Goal: Task Accomplishment & Management: Manage account settings

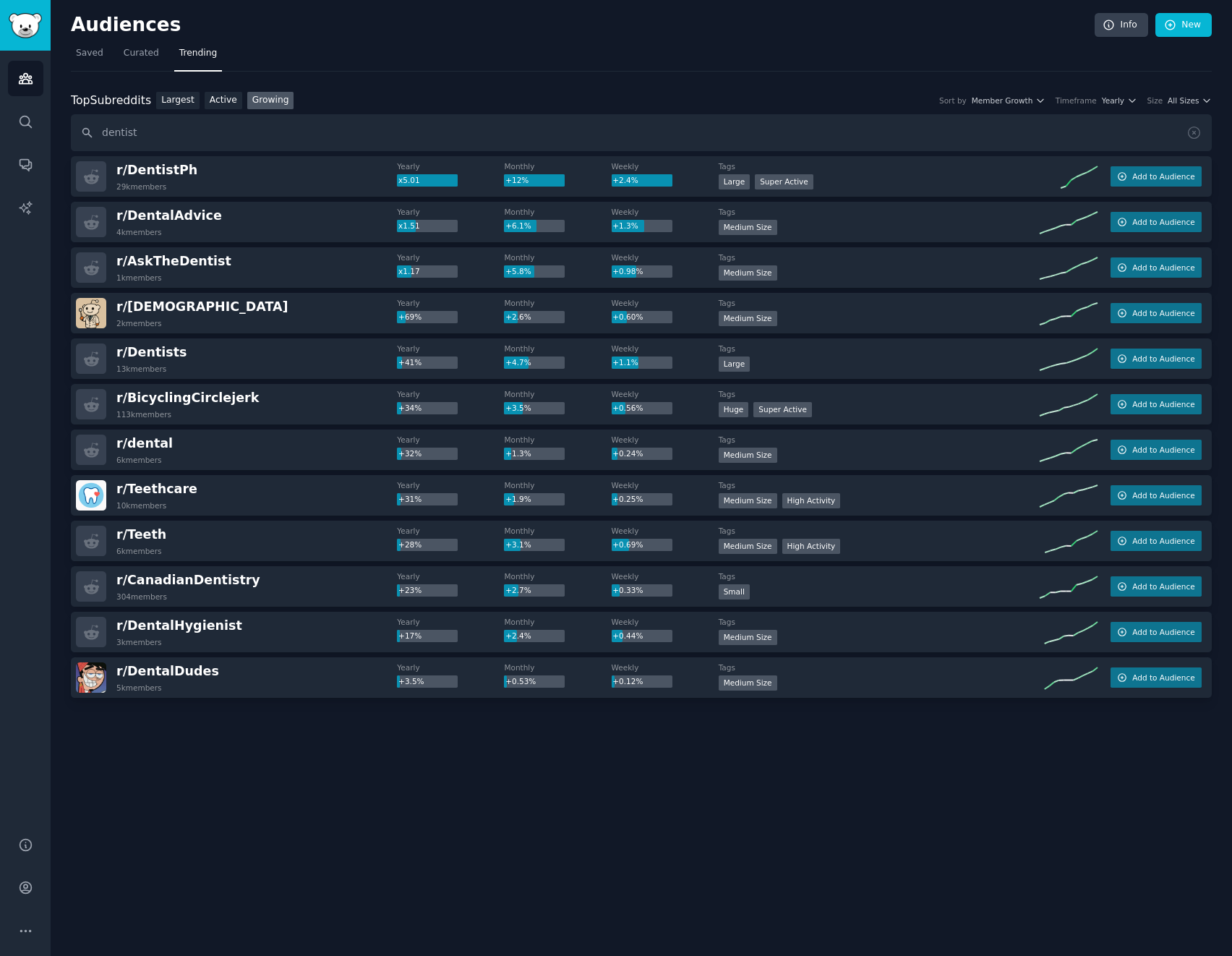
click at [320, 49] on nav "Saved Curated Trending" at bounding box center [641, 57] width 1141 height 30
click at [181, 133] on input "dentist" at bounding box center [641, 132] width 1141 height 37
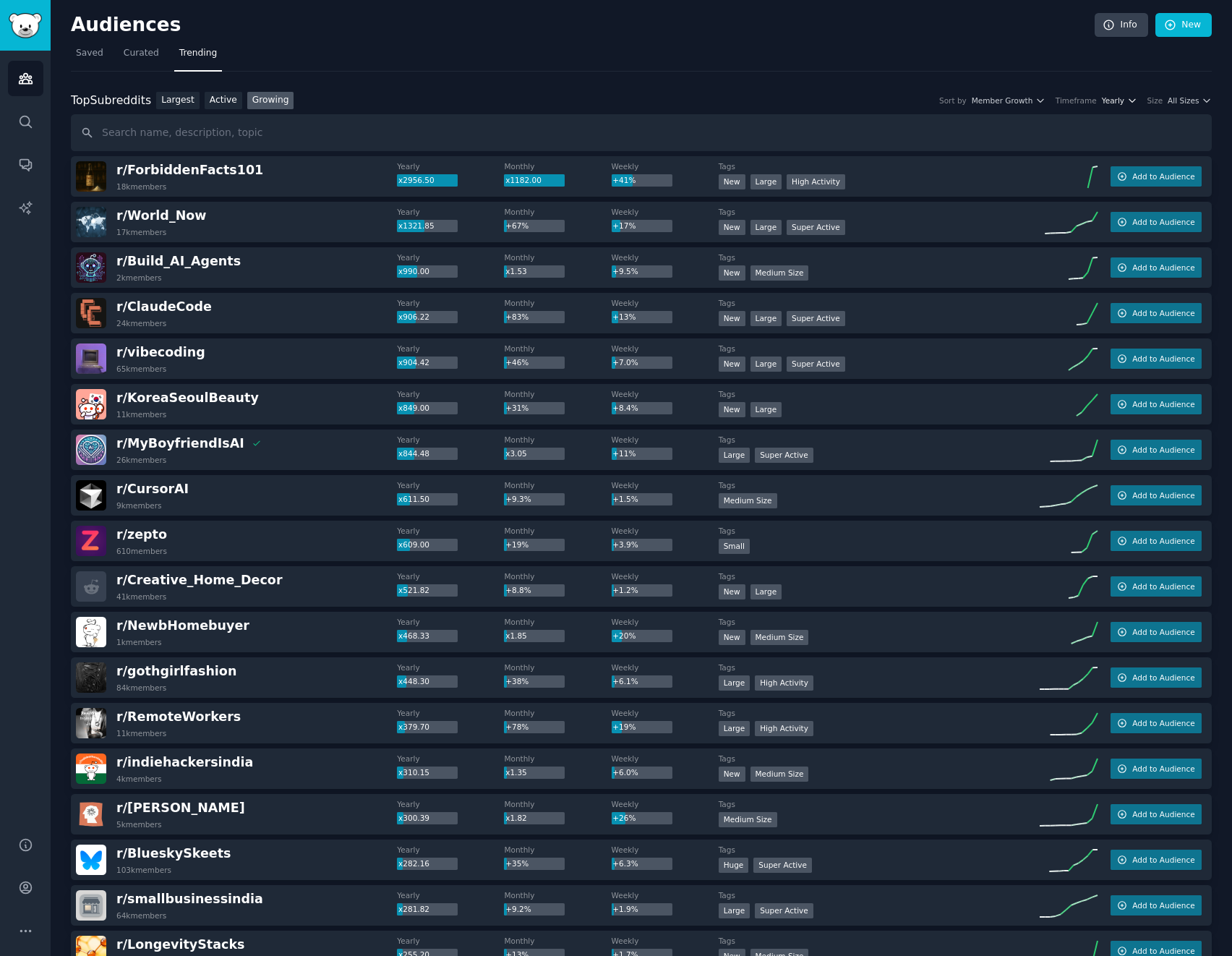
click at [1131, 100] on icon "button" at bounding box center [1132, 101] width 10 height 10
click at [1049, 155] on p "Monthly" at bounding box center [1041, 154] width 36 height 13
click at [1176, 97] on span "All Sizes" at bounding box center [1183, 101] width 31 height 10
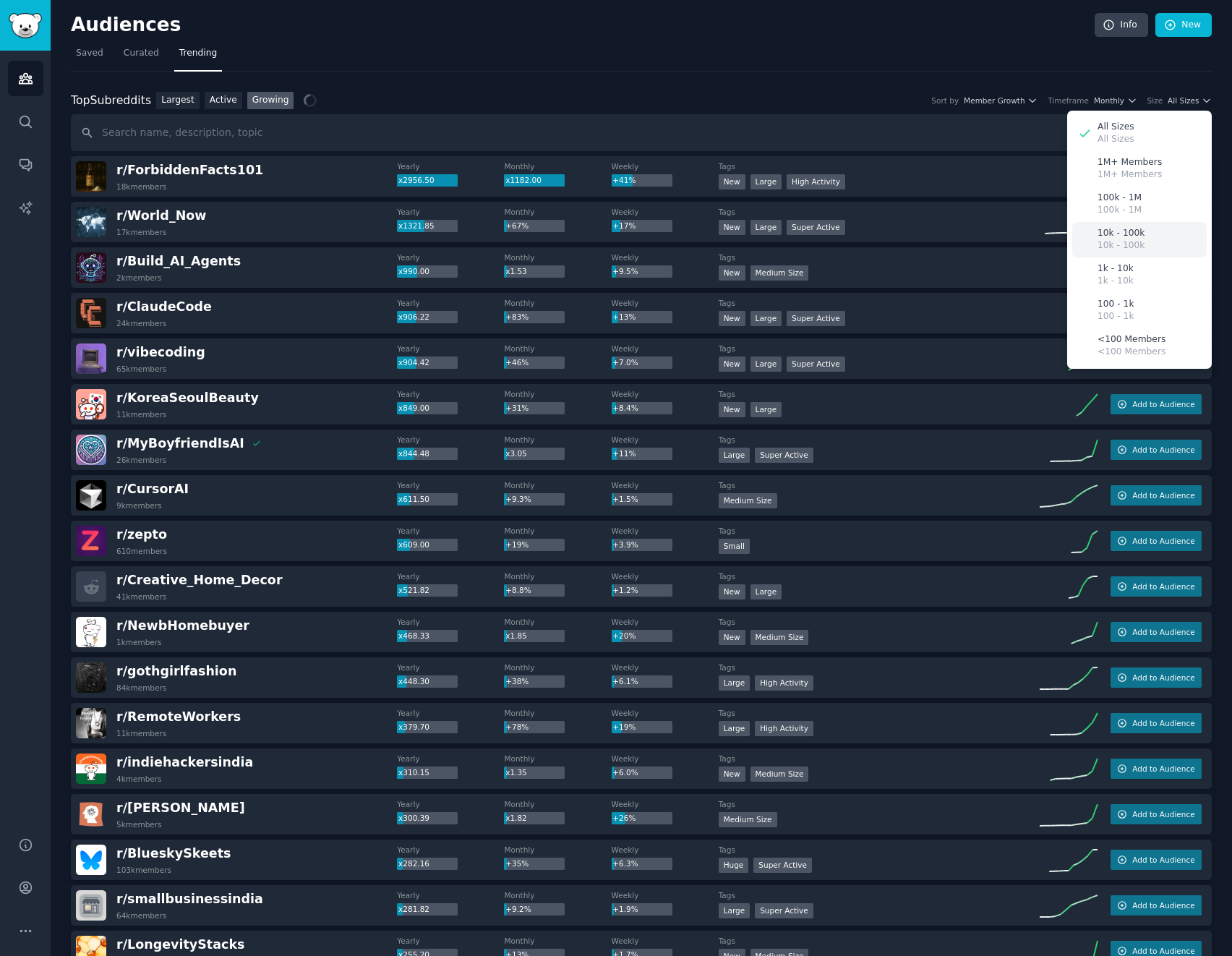
click at [1131, 242] on p "10k - 100k" at bounding box center [1121, 246] width 47 height 13
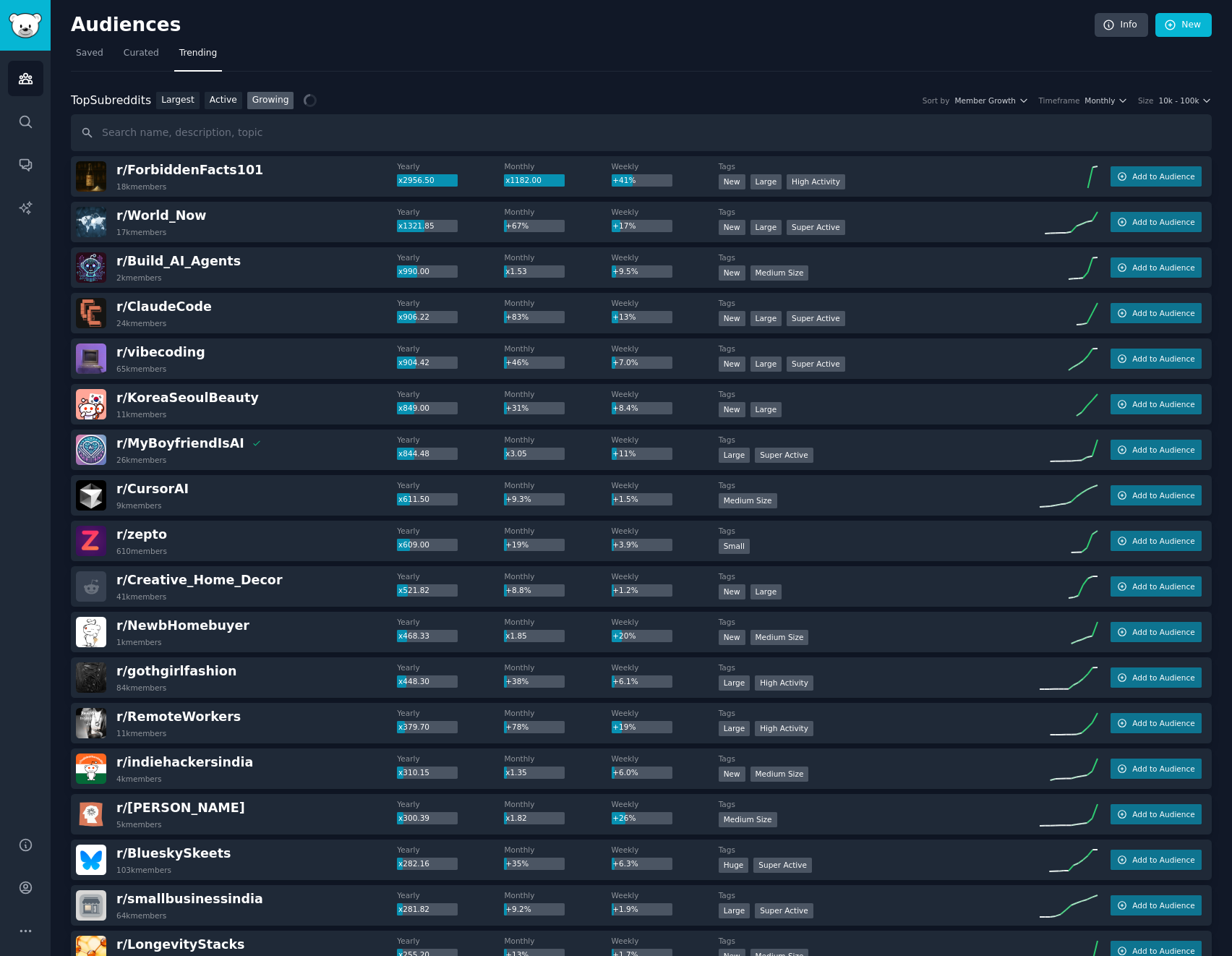
click at [1182, 27] on link "New" at bounding box center [1184, 26] width 57 height 25
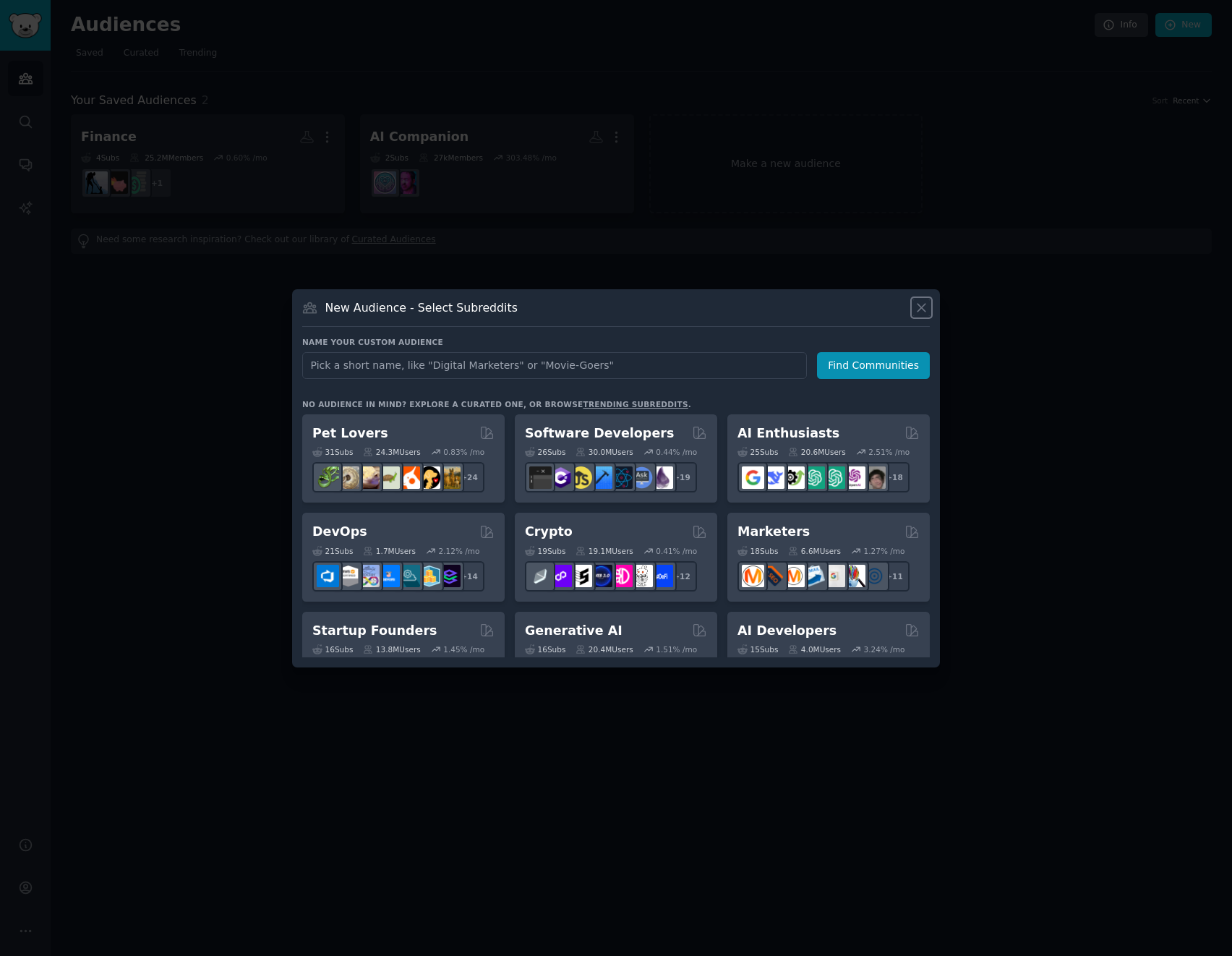
click at [920, 309] on icon at bounding box center [922, 308] width 8 height 8
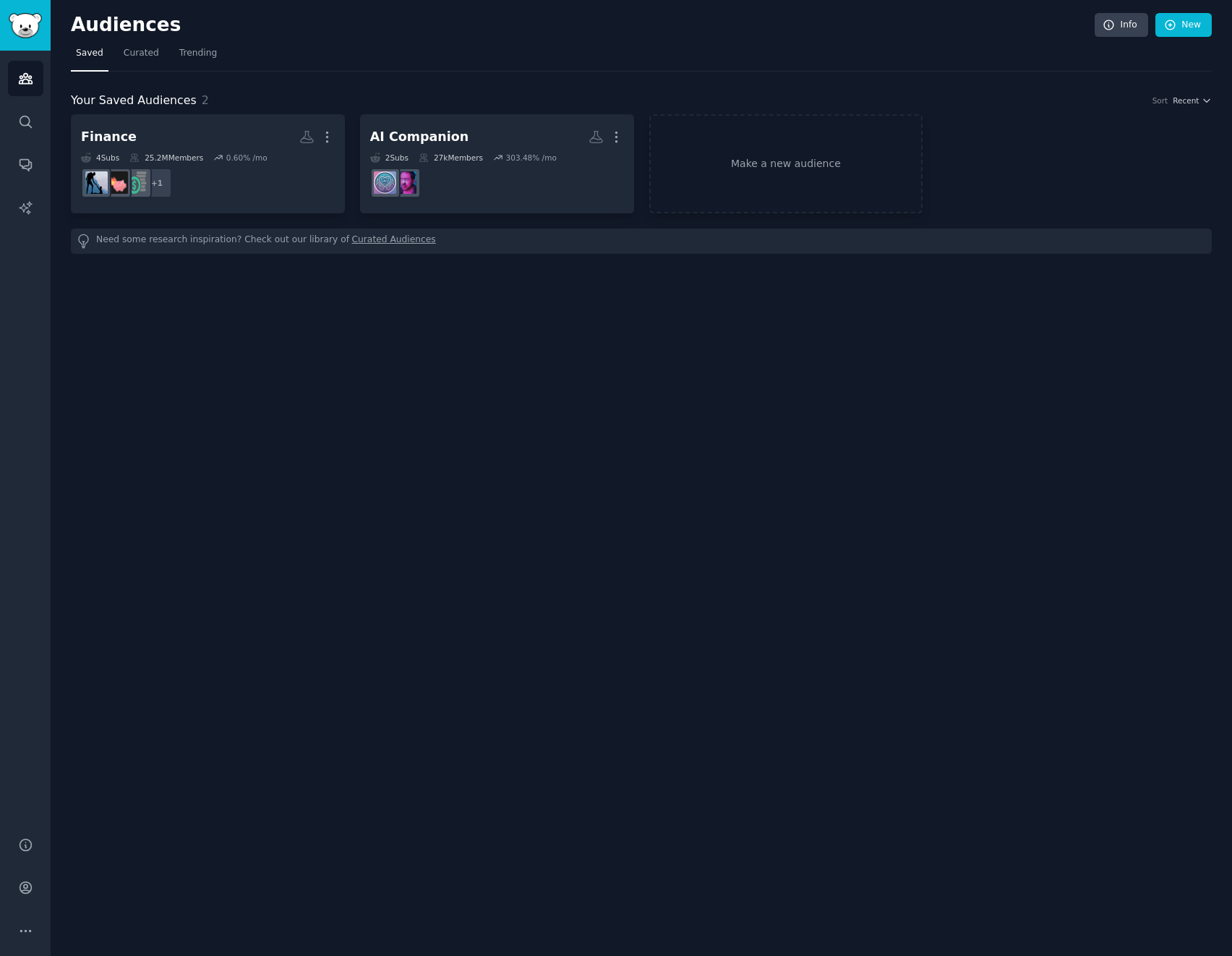
click at [680, 75] on div "Your Saved Audiences 2 Sort Recent Finance More 4 Sub s 25.2M Members 0.60 % /m…" at bounding box center [641, 162] width 1141 height 182
click at [186, 57] on span "Trending" at bounding box center [198, 54] width 37 height 13
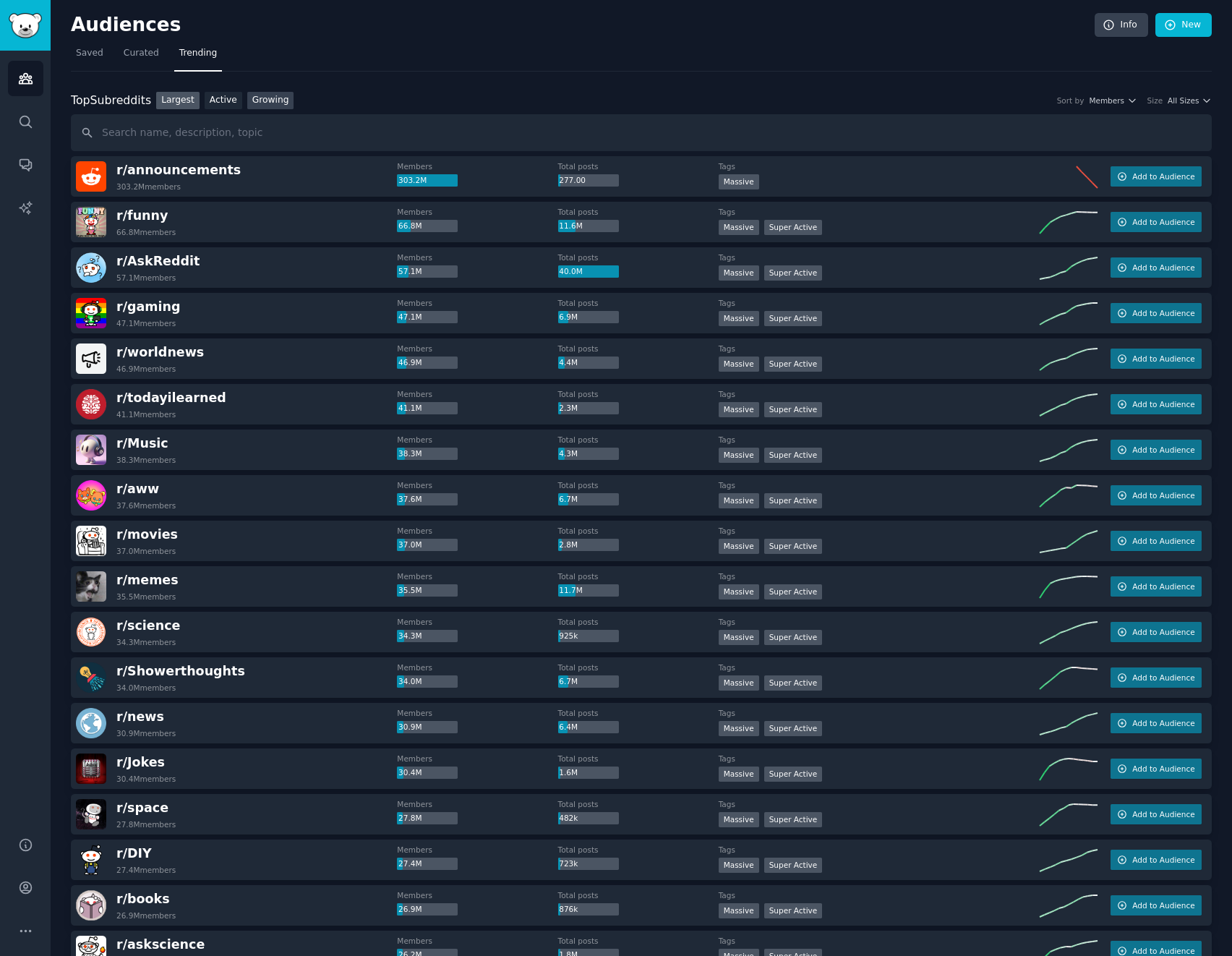
click at [267, 105] on link "Growing" at bounding box center [270, 101] width 47 height 18
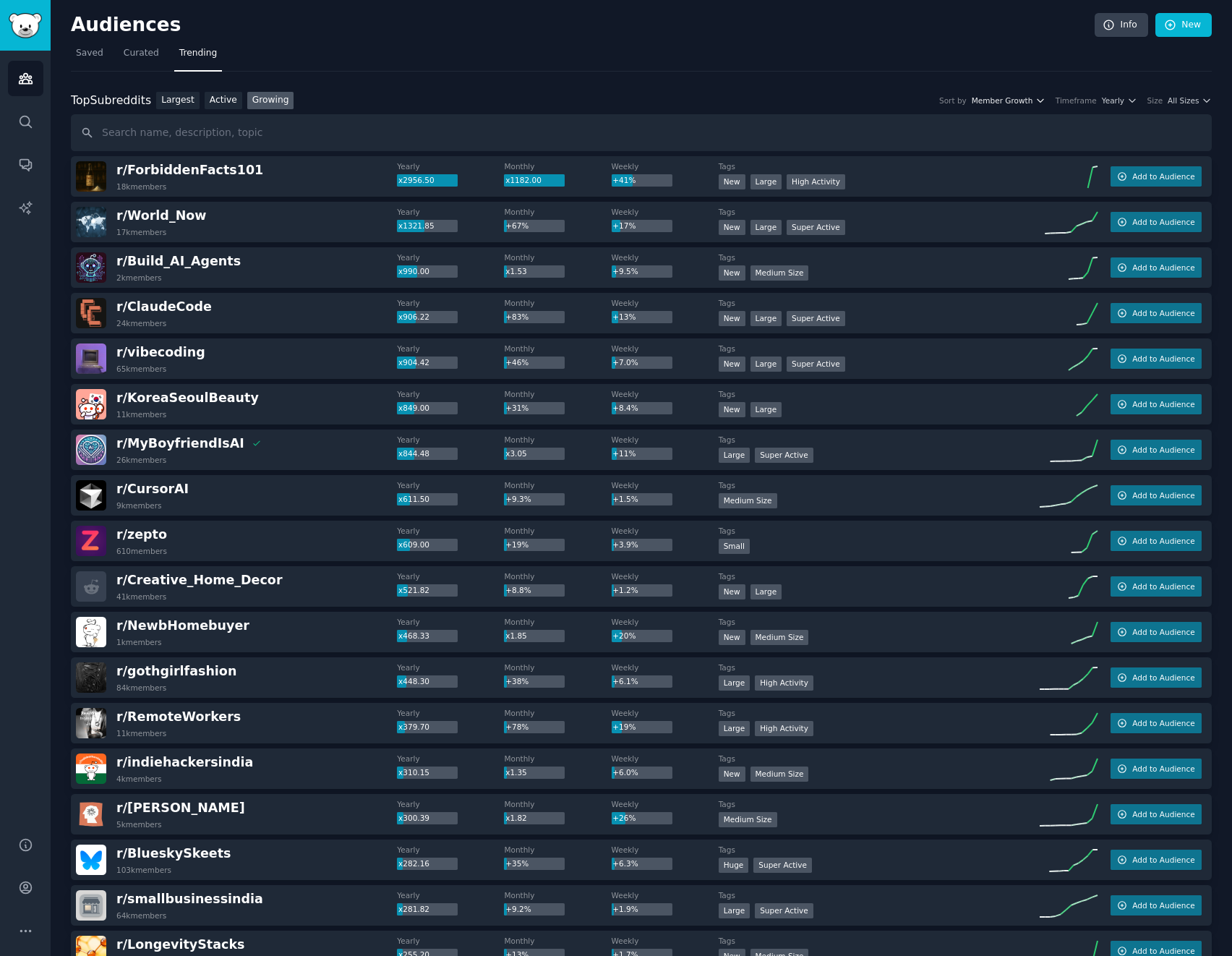
click at [1046, 98] on icon "button" at bounding box center [1041, 101] width 10 height 10
click at [1202, 98] on icon "button" at bounding box center [1207, 101] width 10 height 10
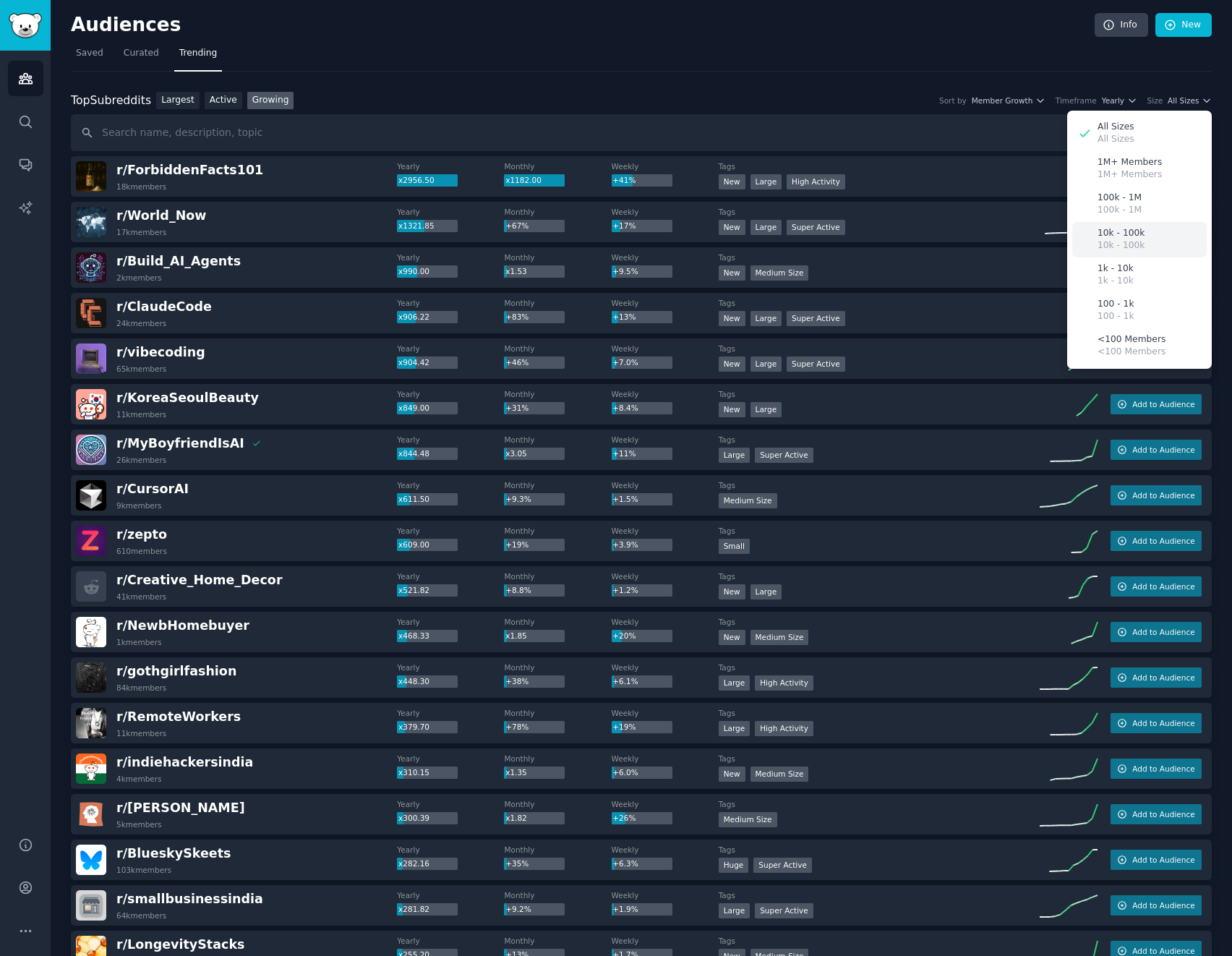
click at [1137, 235] on div "10k - 100k 10k - 100k" at bounding box center [1140, 240] width 135 height 36
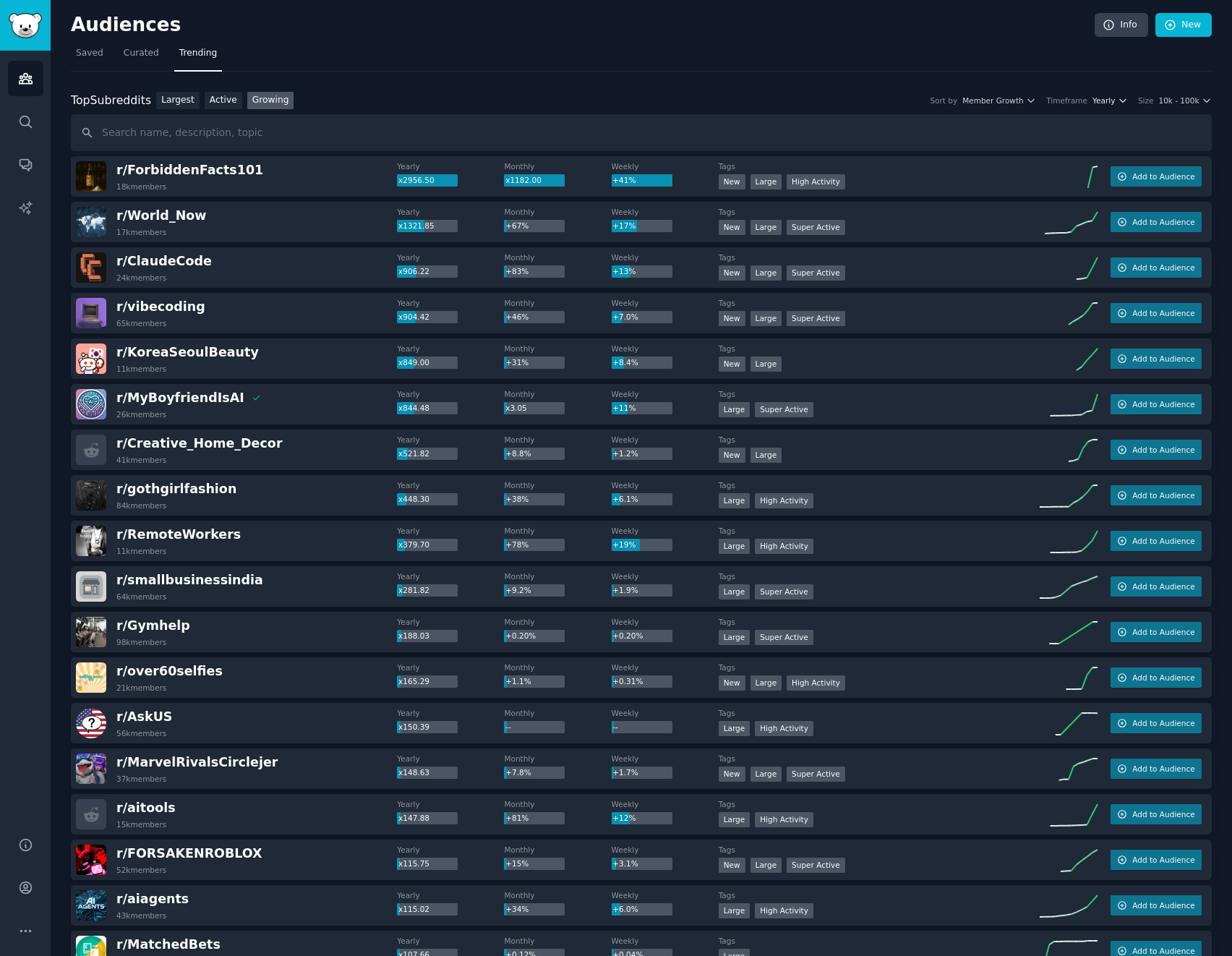
click at [1124, 102] on icon "button" at bounding box center [1123, 101] width 10 height 10
click at [1040, 156] on p "Monthly" at bounding box center [1032, 154] width 36 height 13
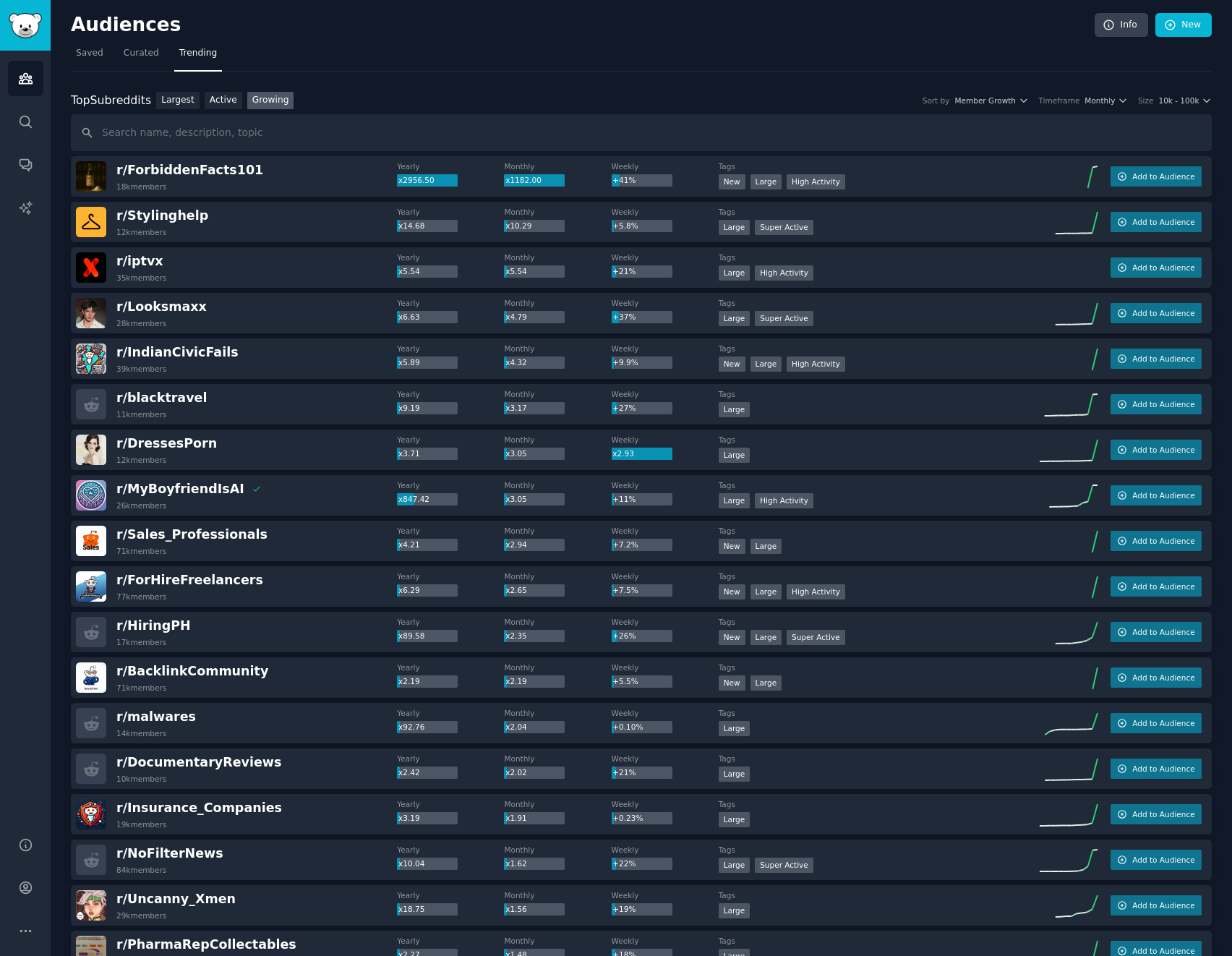
click at [705, 113] on div "Top Subreddits Top Subreddits Largest Active Growing Sort by Member Growth Time…" at bounding box center [641, 121] width 1141 height 60
click at [696, 102] on div "Top Subreddits Top Subreddits Largest Active Growing Sort by Member Growth Time…" at bounding box center [641, 101] width 1141 height 18
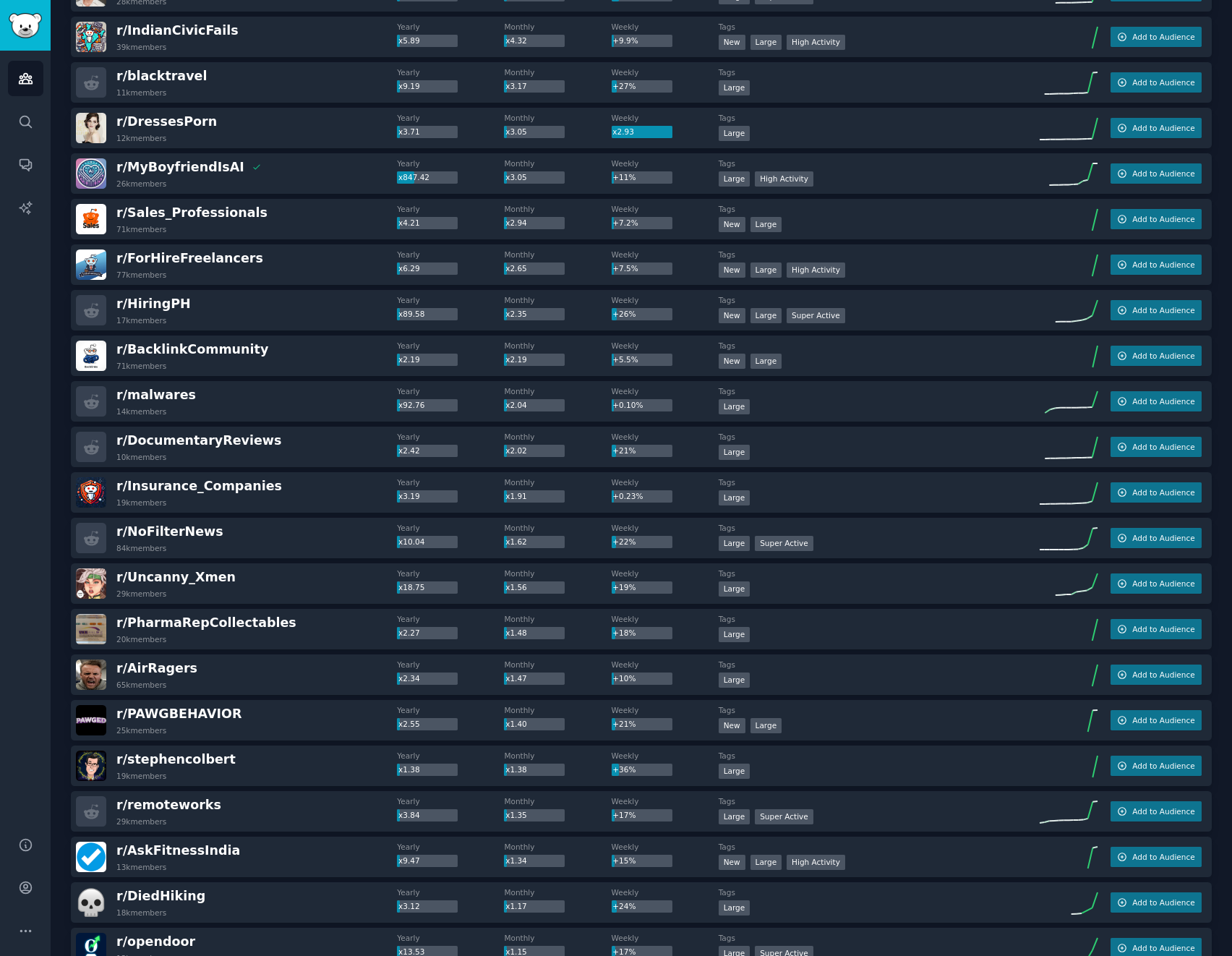
scroll to position [362, 0]
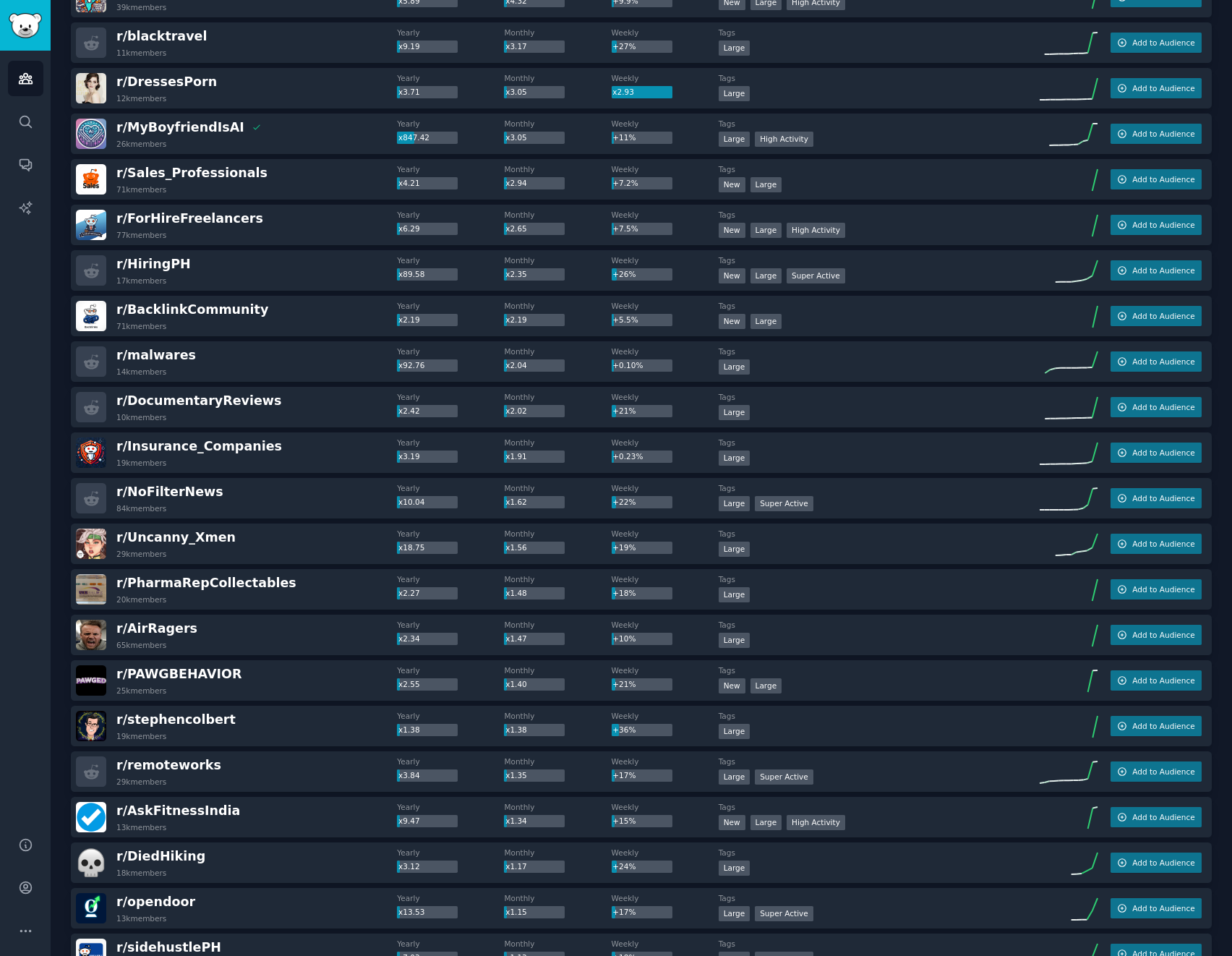
click at [317, 593] on div "r/ PharmaRepCollectables 20k members" at bounding box center [236, 589] width 321 height 31
click at [196, 584] on span "r/ PharmaRepCollectables" at bounding box center [206, 582] width 180 height 14
click at [303, 582] on div "r/ PharmaRepCollectables 20k members" at bounding box center [236, 589] width 321 height 31
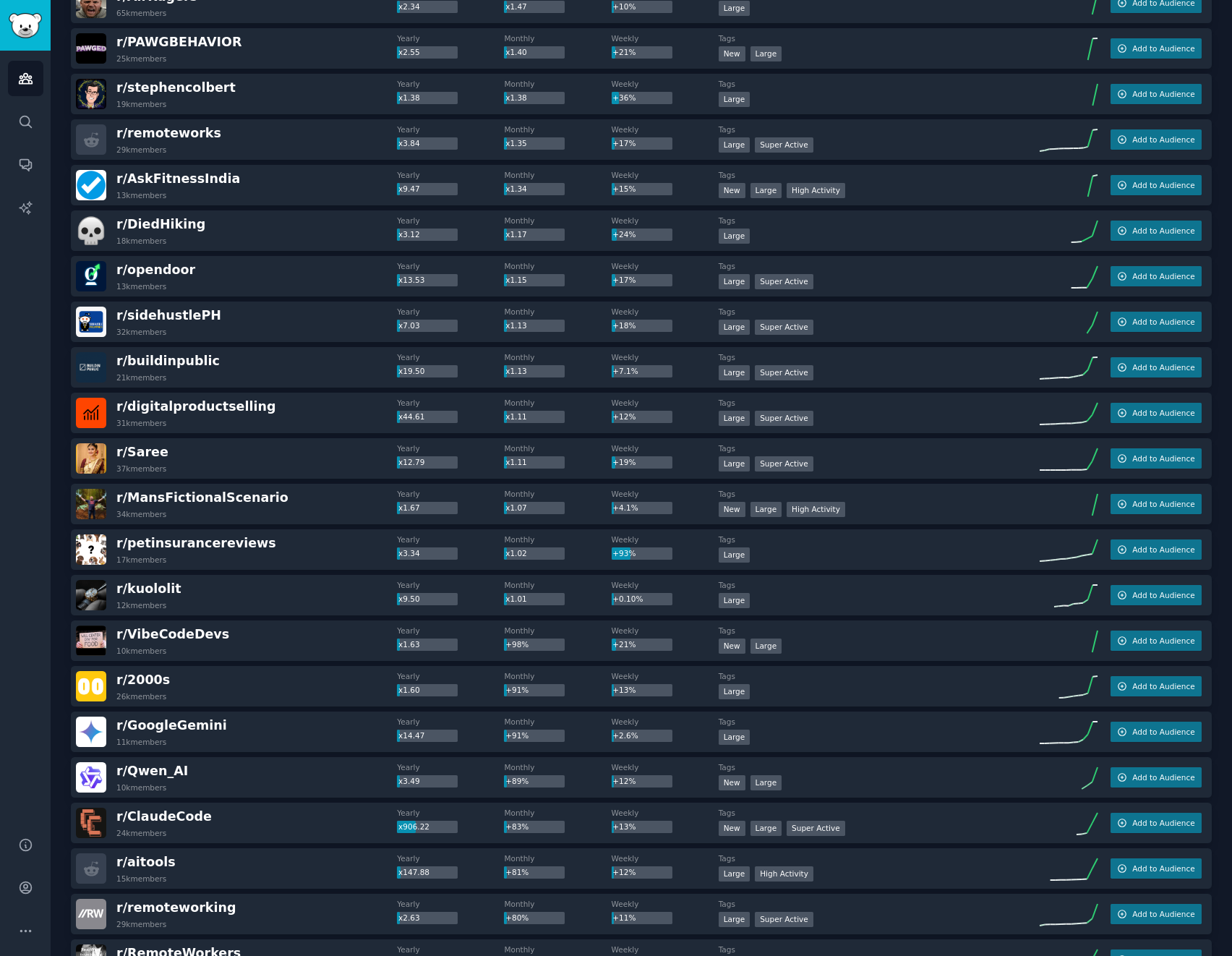
scroll to position [1013, 0]
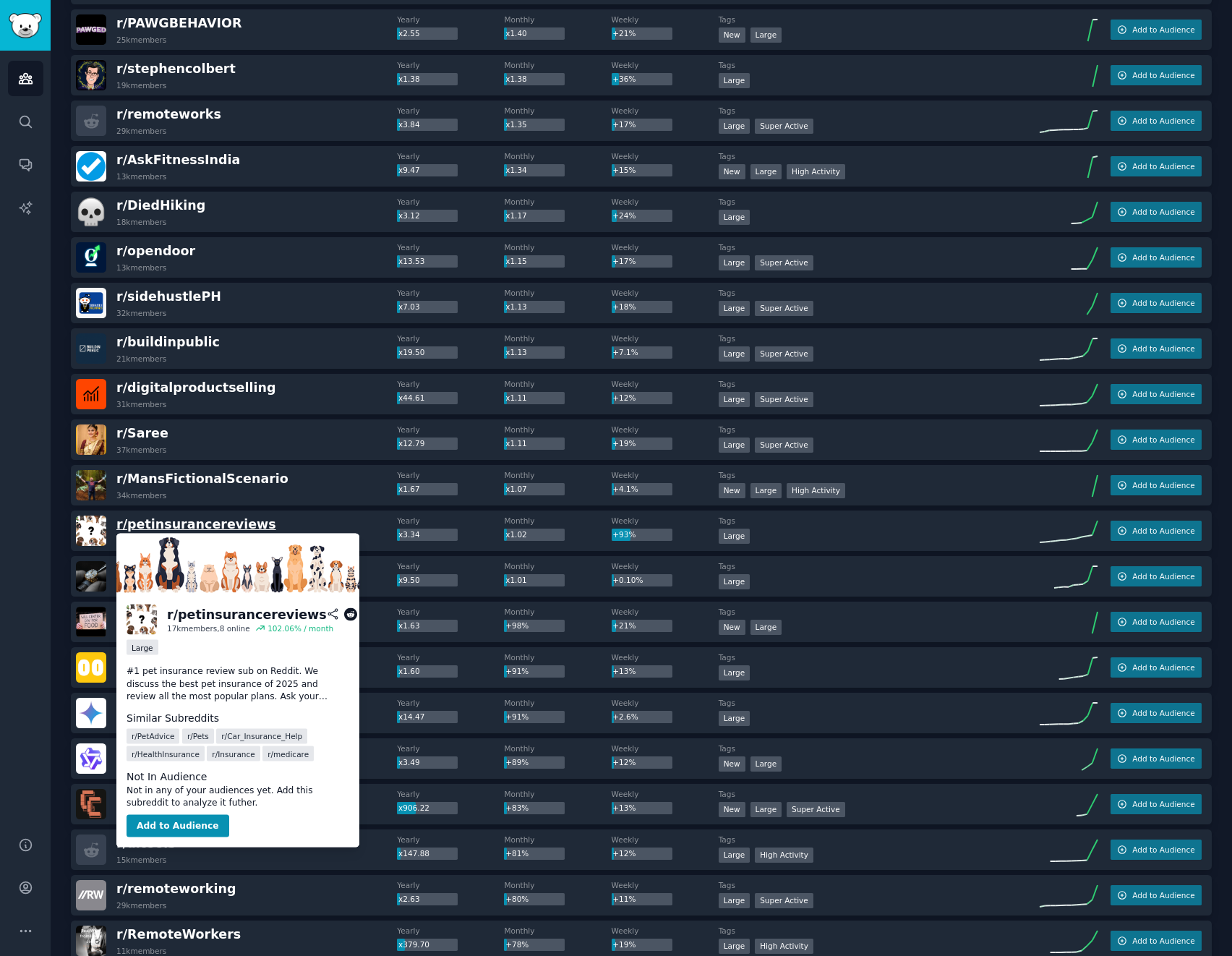
click at [219, 524] on span "r/ petinsurancereviews" at bounding box center [196, 524] width 160 height 14
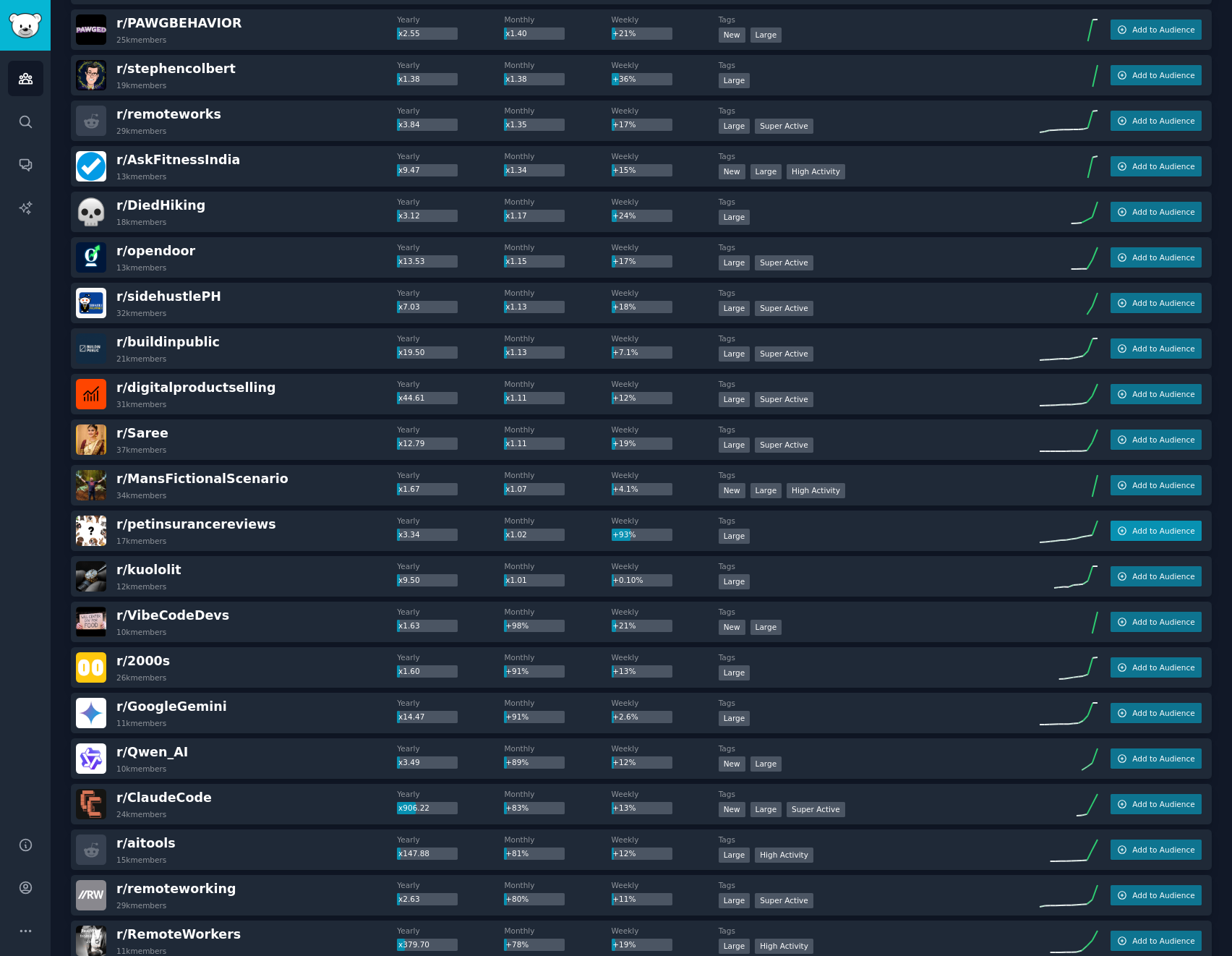
click at [1127, 534] on button "Add to Audience" at bounding box center [1156, 531] width 92 height 20
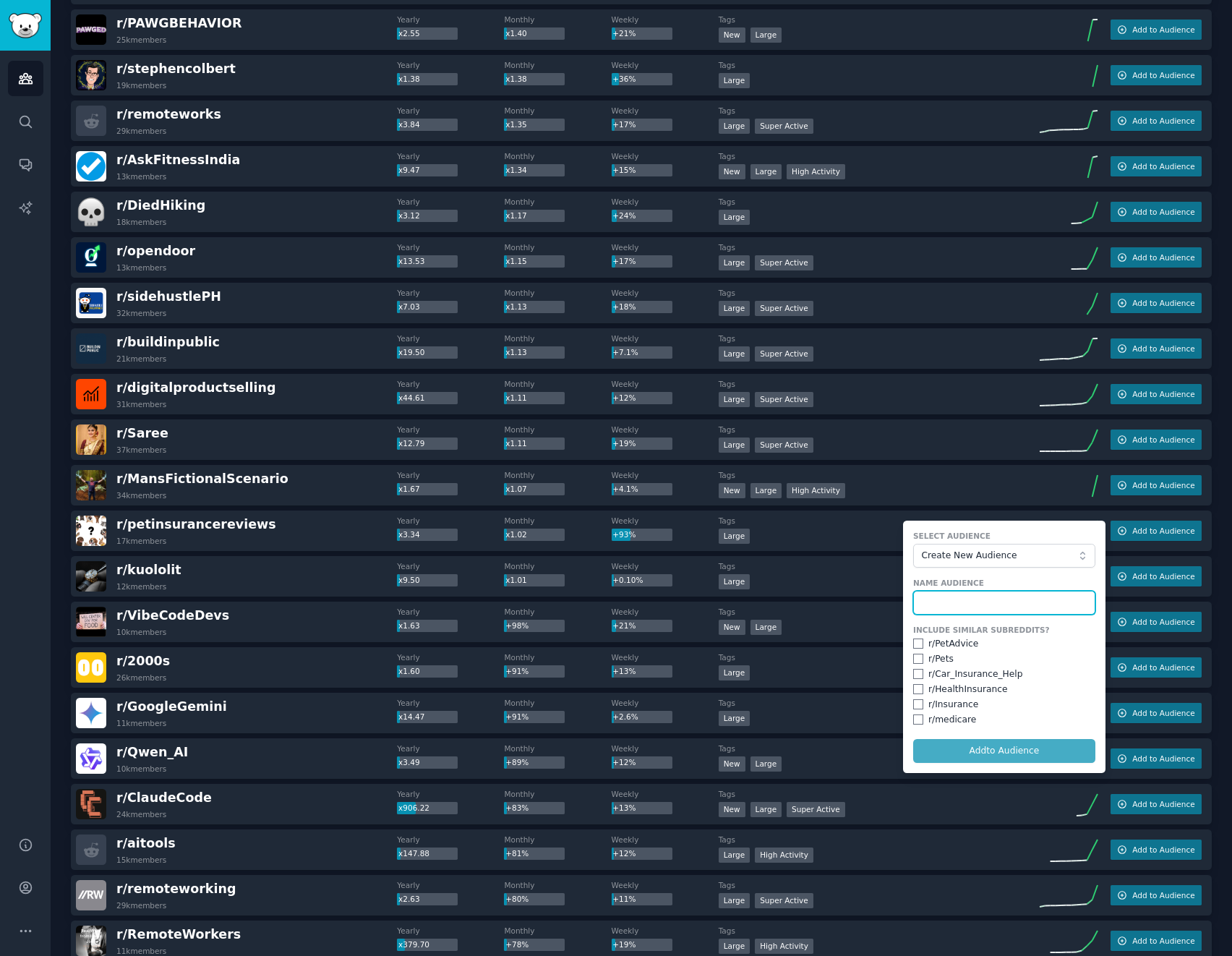
click at [995, 600] on input "text" at bounding box center [1004, 603] width 182 height 25
type input "Pets"
click at [1007, 750] on button "Add to Audience" at bounding box center [1004, 751] width 182 height 25
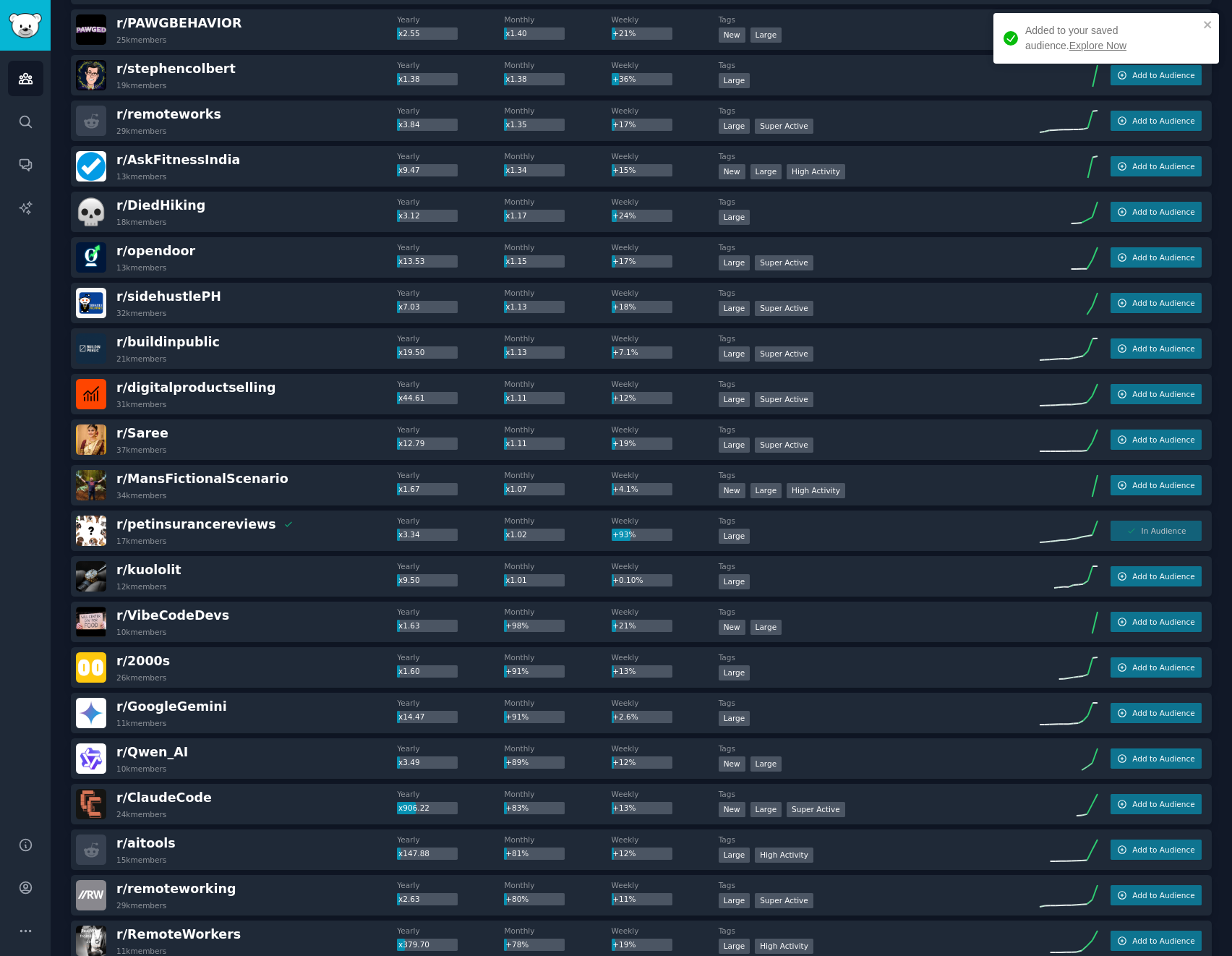
click at [847, 4] on div "r/ ForbiddenFacts101 18k members Yearly x2956.50 Monthly x1182.00 Weekly +41% T…" at bounding box center [641, 280] width 1141 height 2273
click at [1063, 39] on div "Added to your saved audience. Explore Now" at bounding box center [1112, 38] width 174 height 31
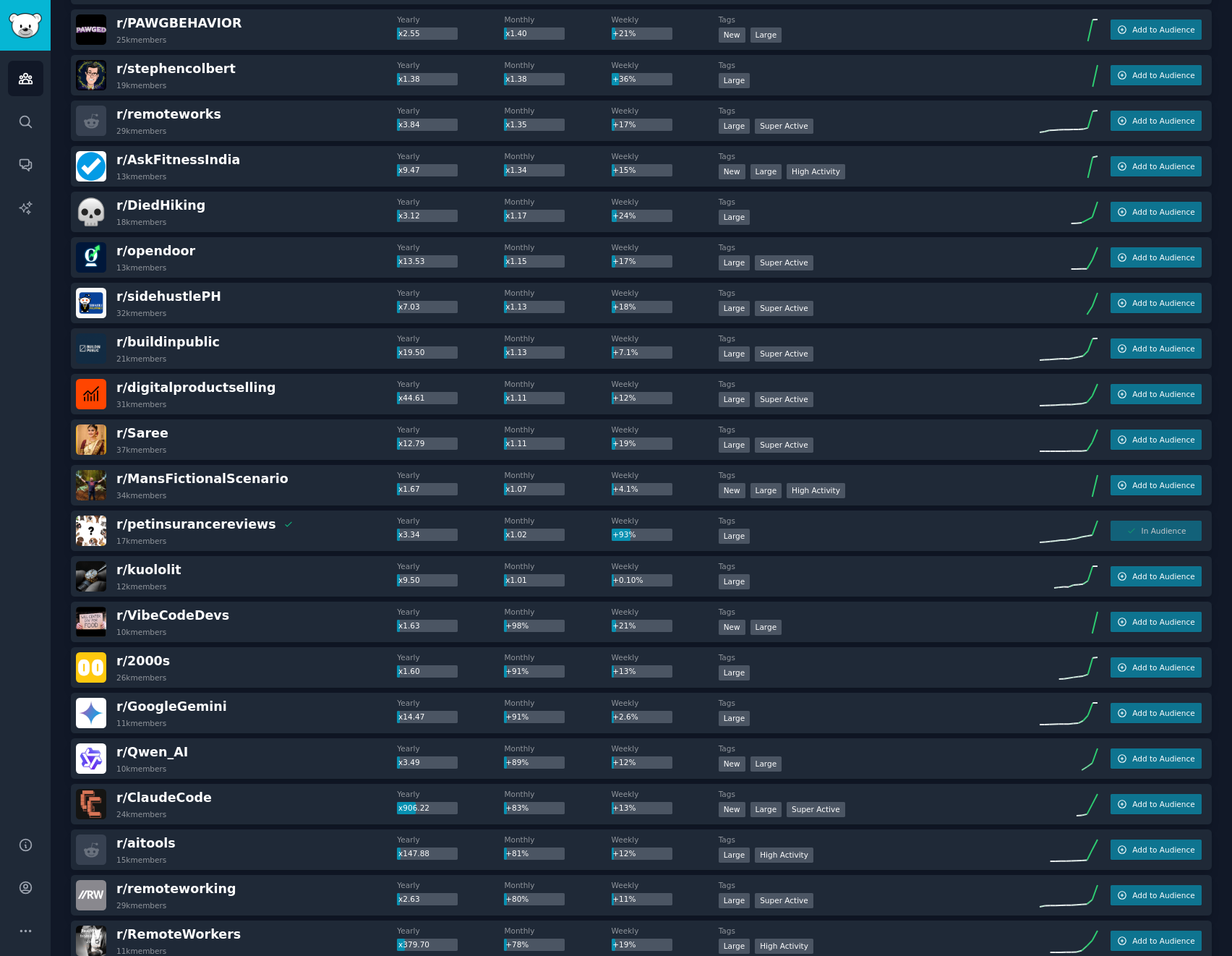
click at [970, 61] on dt "Tags" at bounding box center [879, 65] width 321 height 10
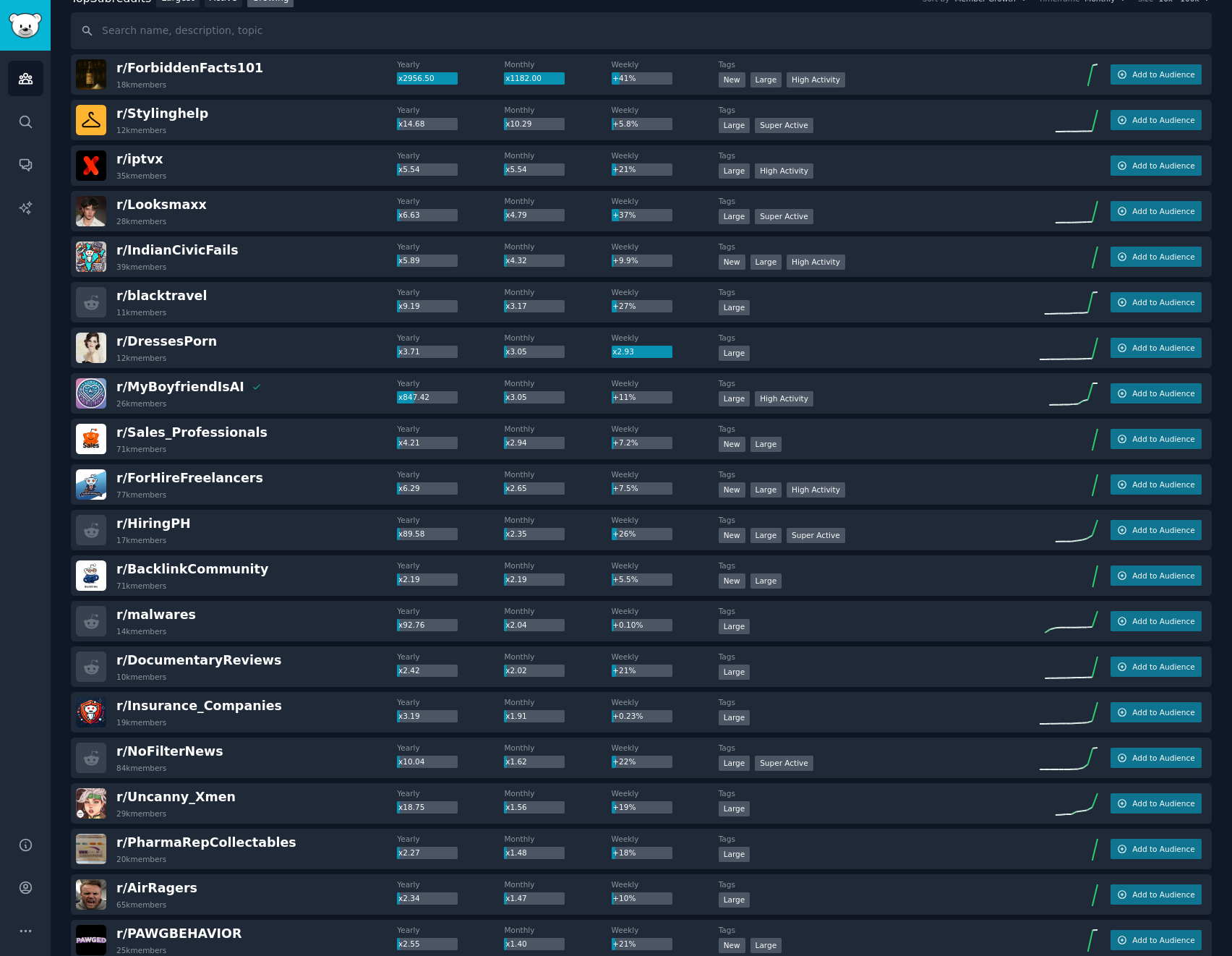
scroll to position [0, 0]
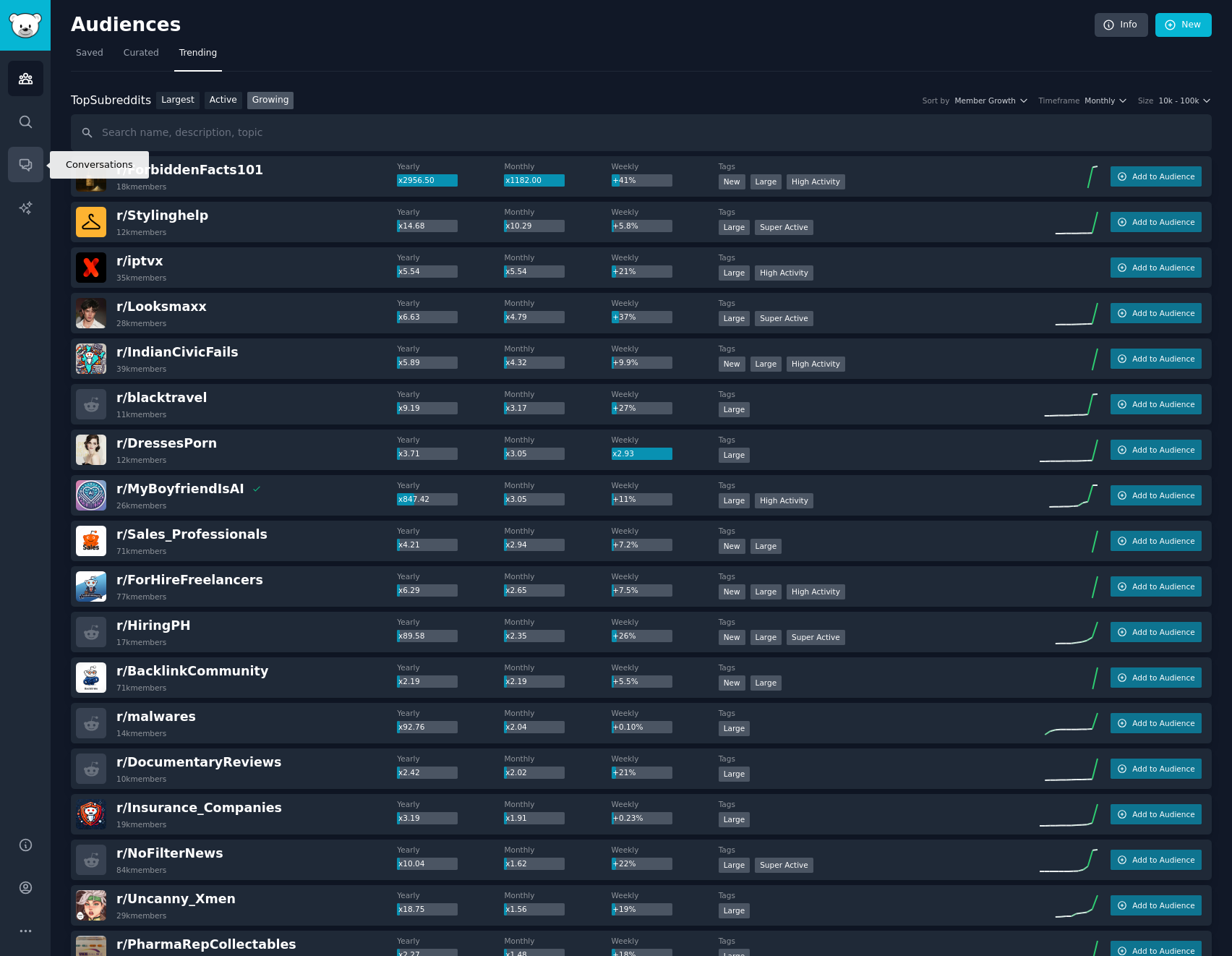
click at [28, 176] on link "Conversations" at bounding box center [26, 164] width 36 height 36
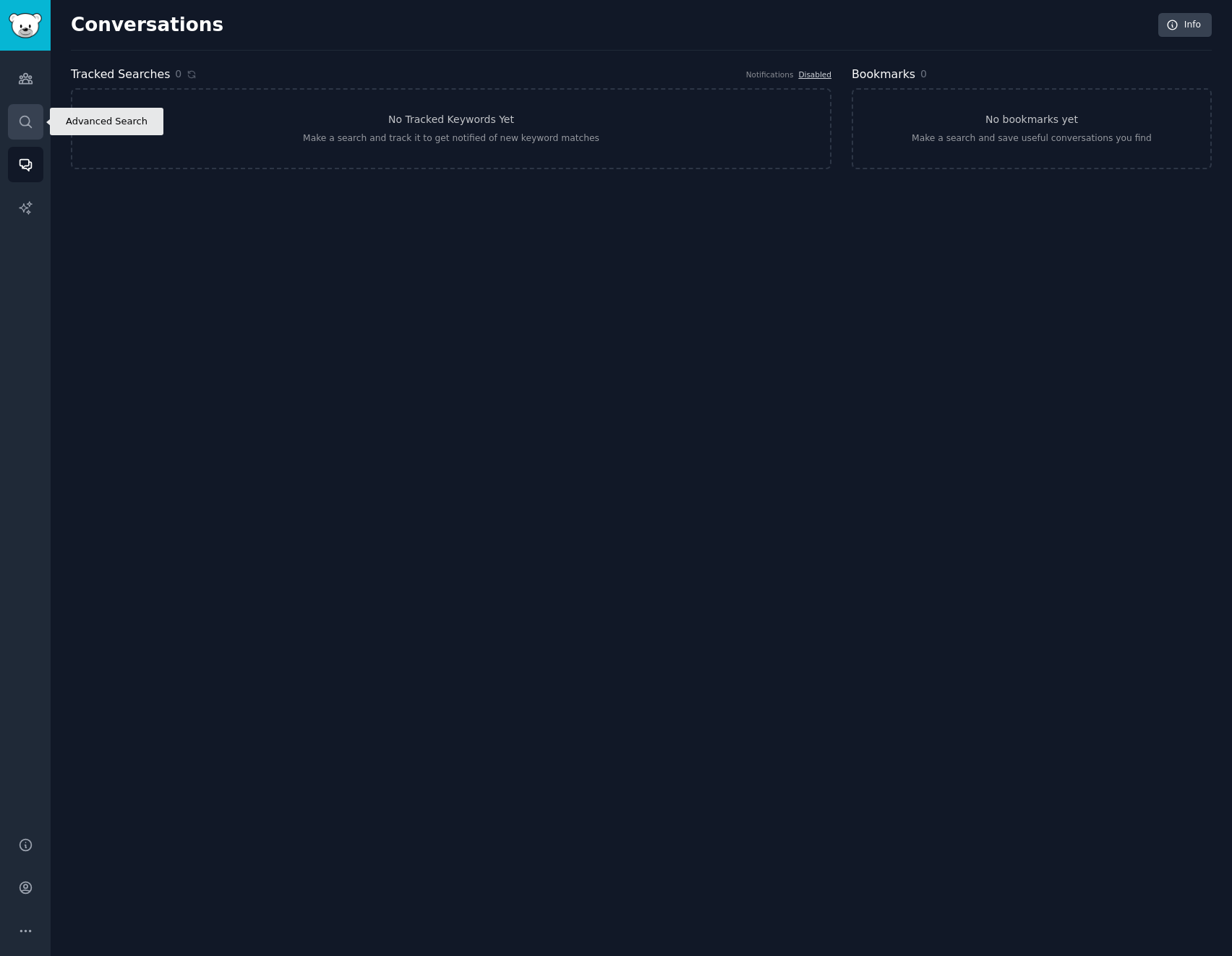
click at [23, 119] on icon "Sidebar" at bounding box center [26, 121] width 15 height 15
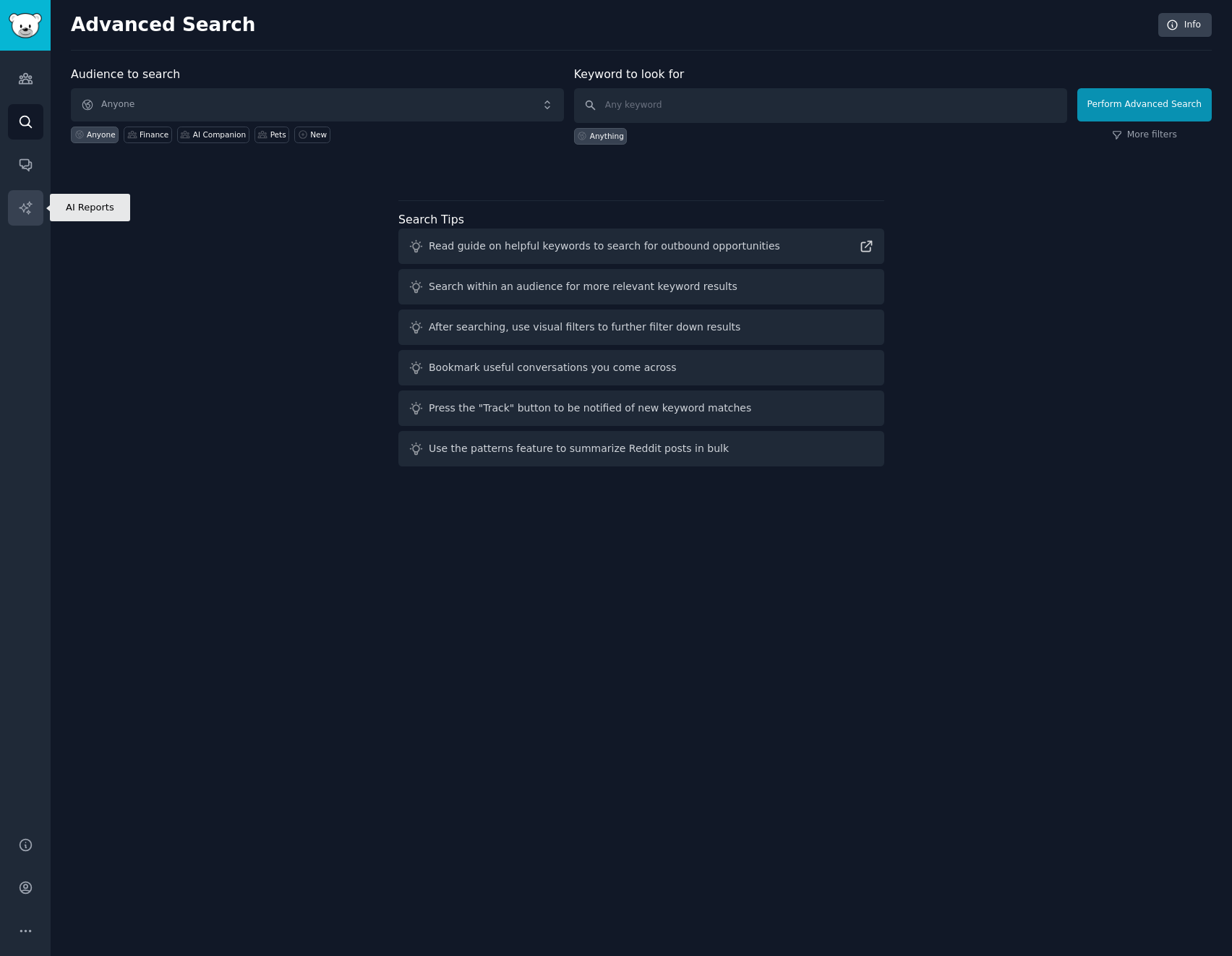
click at [19, 205] on icon "Sidebar" at bounding box center [26, 208] width 15 height 15
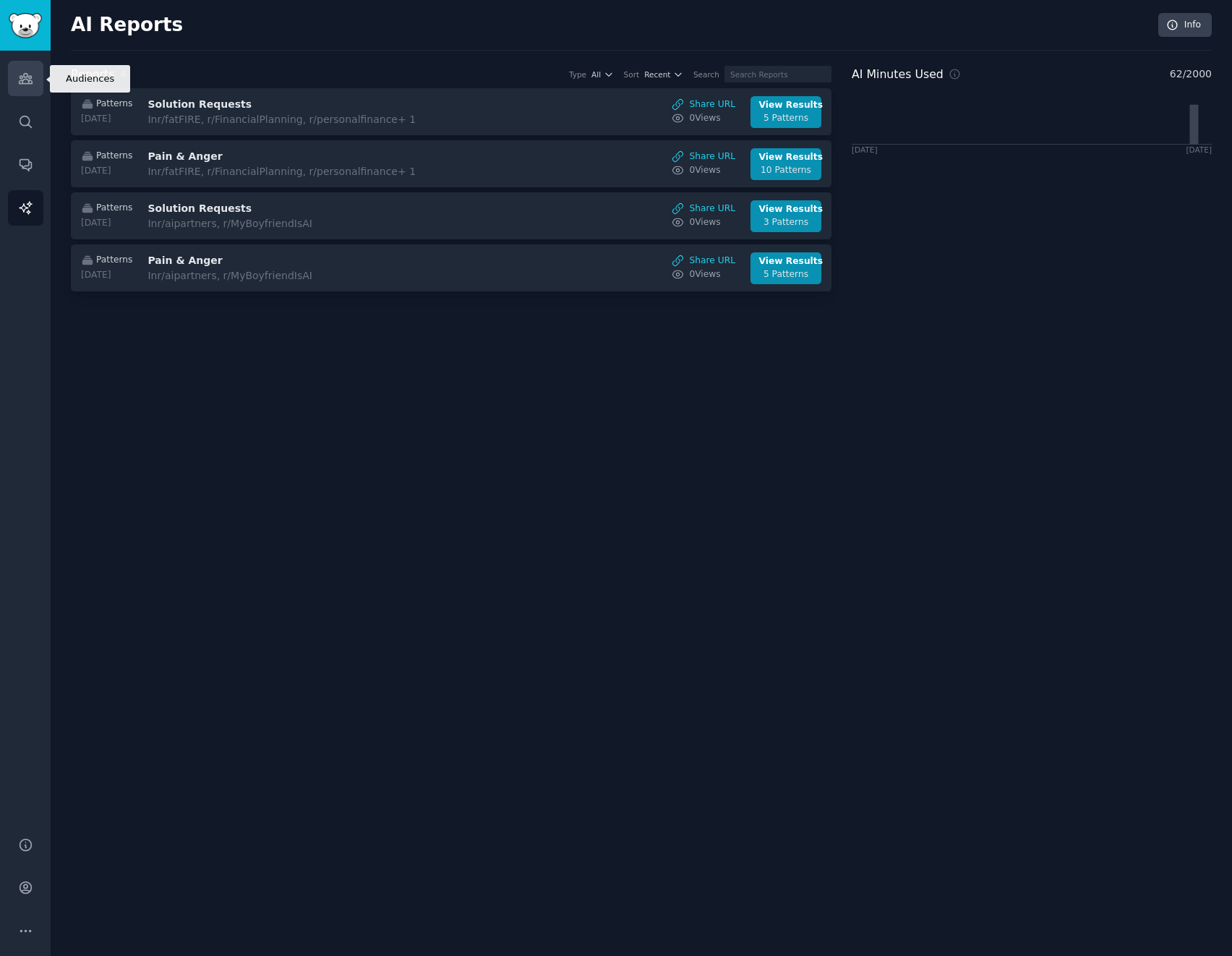
click at [17, 84] on link "Audiences" at bounding box center [26, 78] width 36 height 36
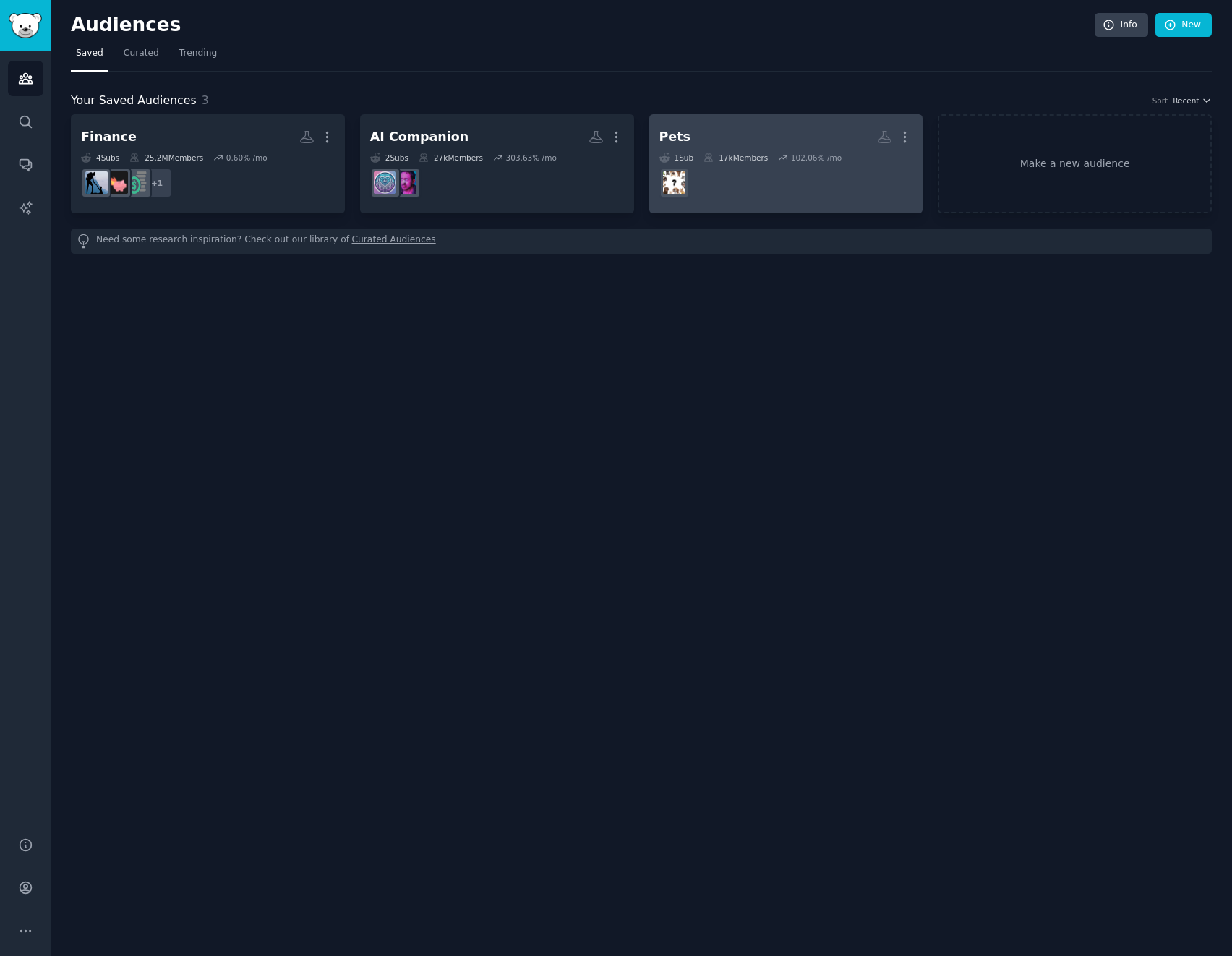
click at [748, 141] on h2 "Pets More" at bounding box center [786, 137] width 254 height 25
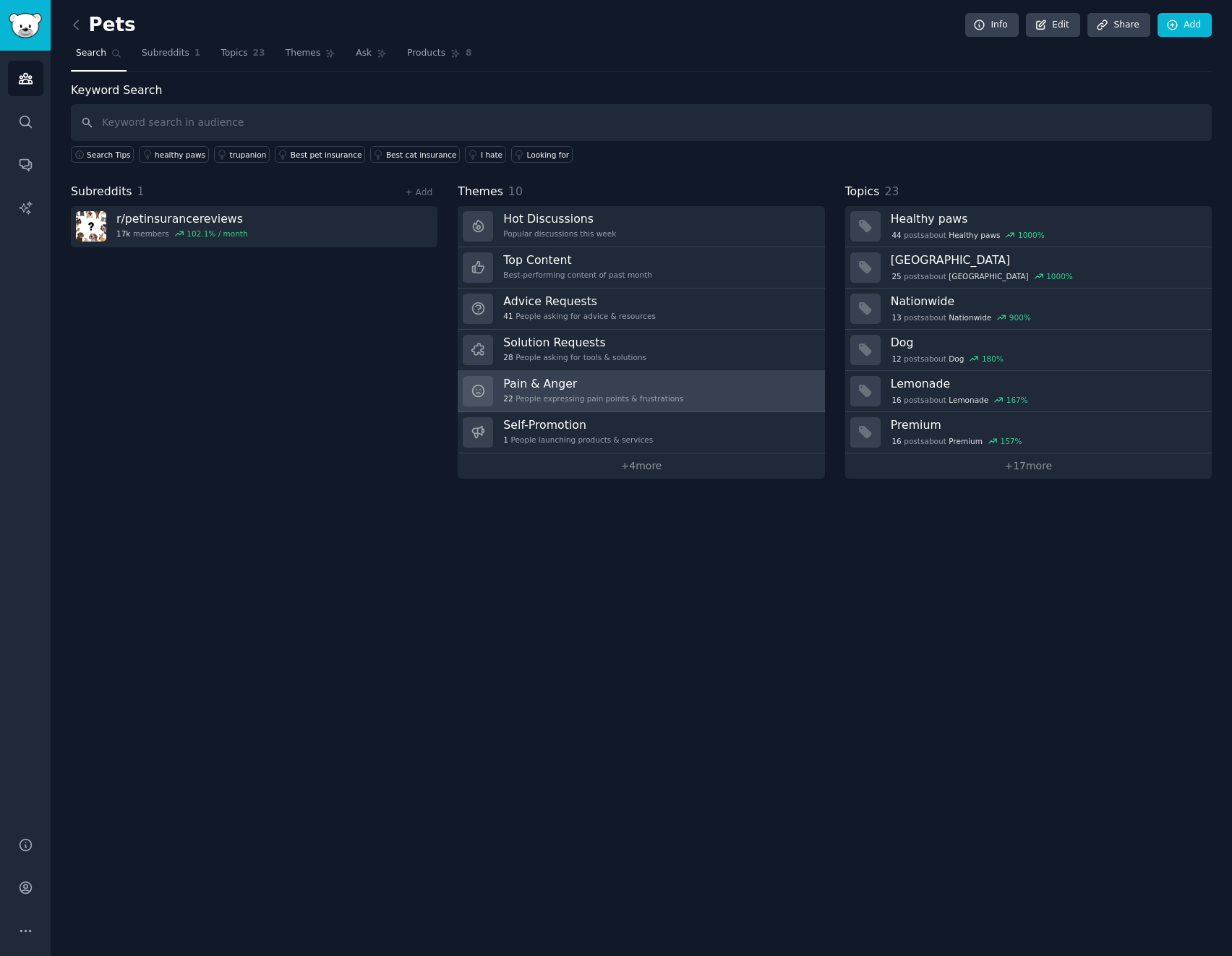
click at [606, 390] on h3 "Pain & Anger" at bounding box center [593, 384] width 180 height 15
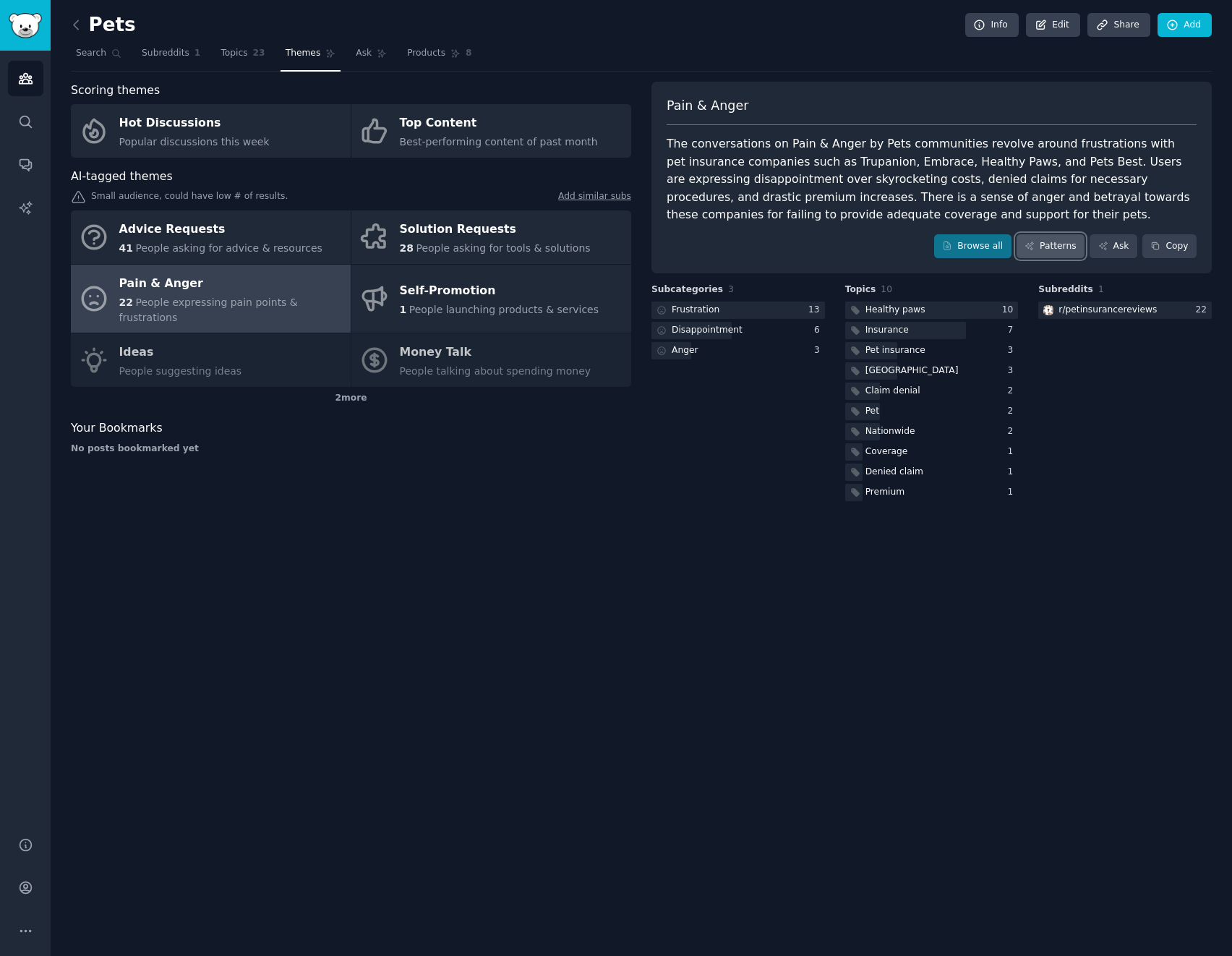
click at [1050, 246] on link "Patterns" at bounding box center [1051, 247] width 68 height 25
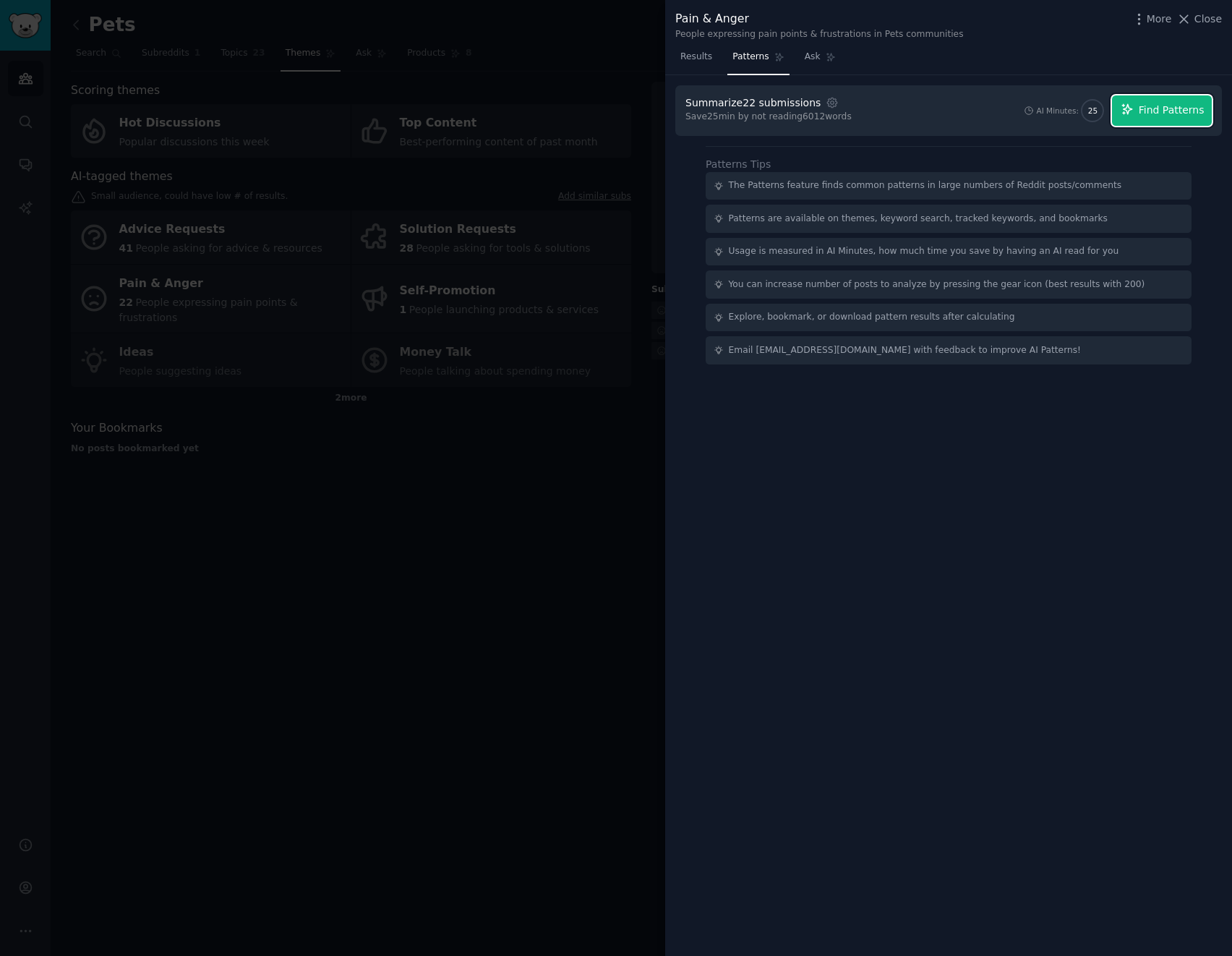
click at [1139, 116] on button "Find Patterns" at bounding box center [1162, 111] width 100 height 31
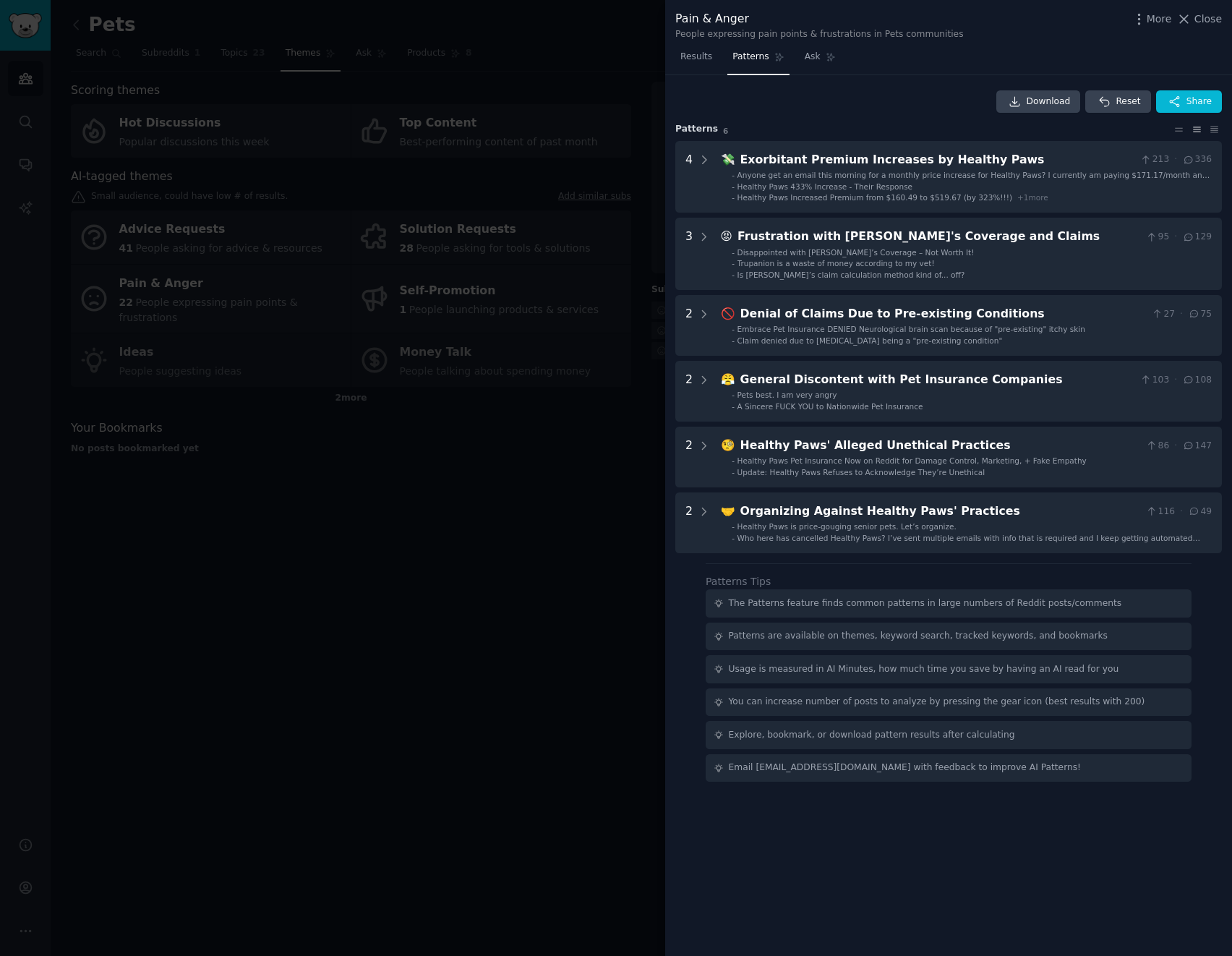
click at [502, 455] on div at bounding box center [616, 478] width 1232 height 956
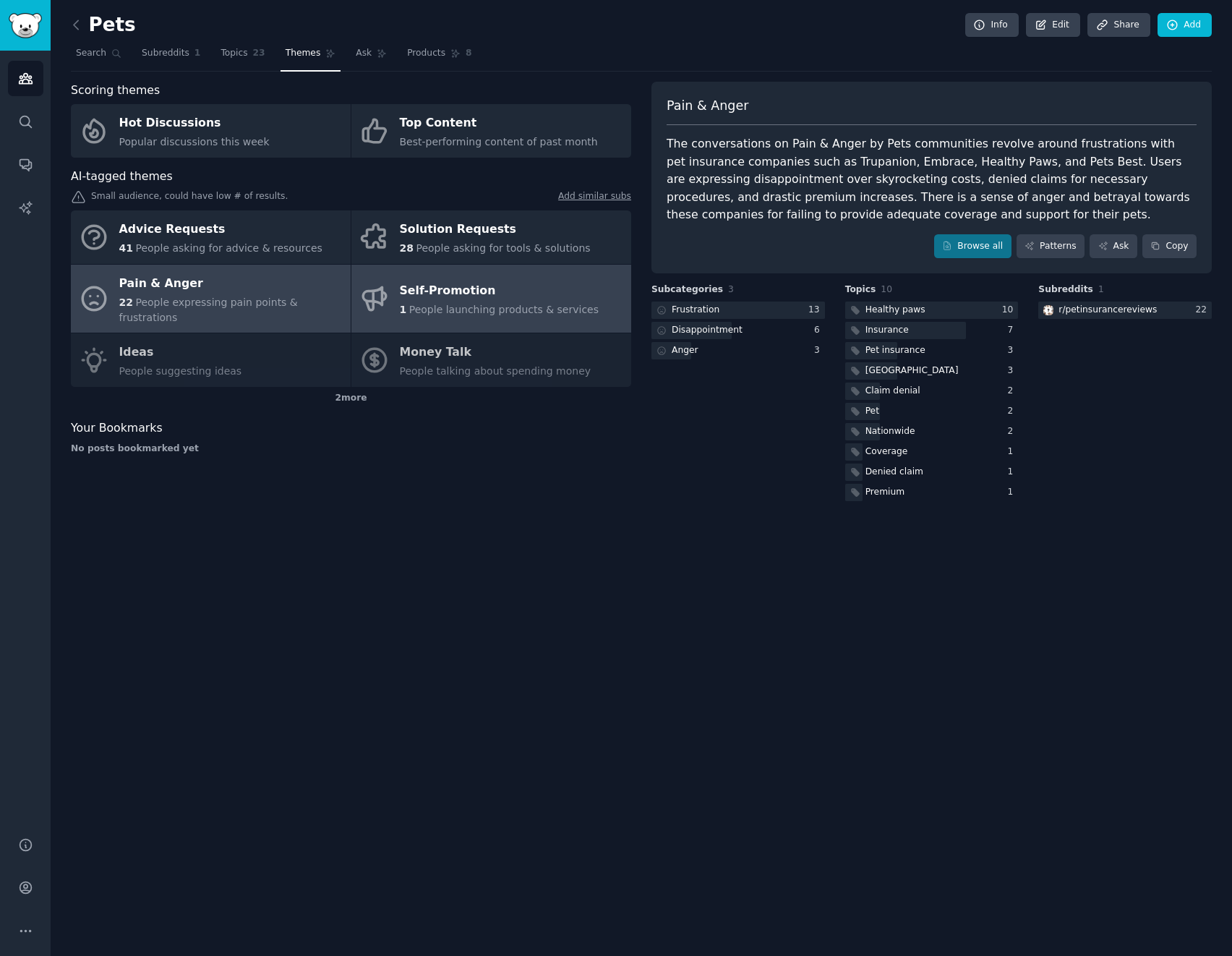
click at [489, 290] on div "Self-Promotion" at bounding box center [500, 291] width 200 height 23
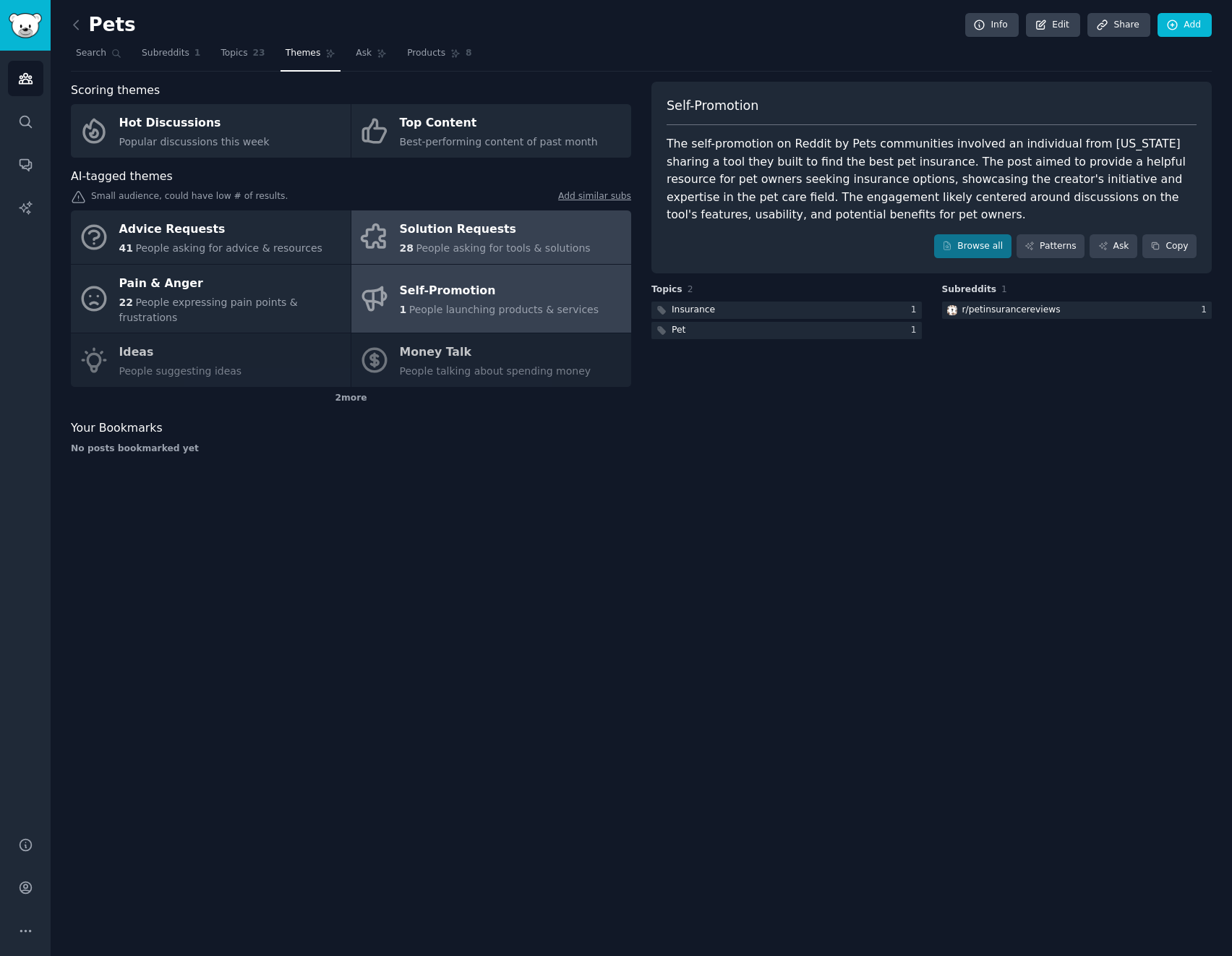
click at [533, 236] on div "Solution Requests" at bounding box center [495, 230] width 190 height 23
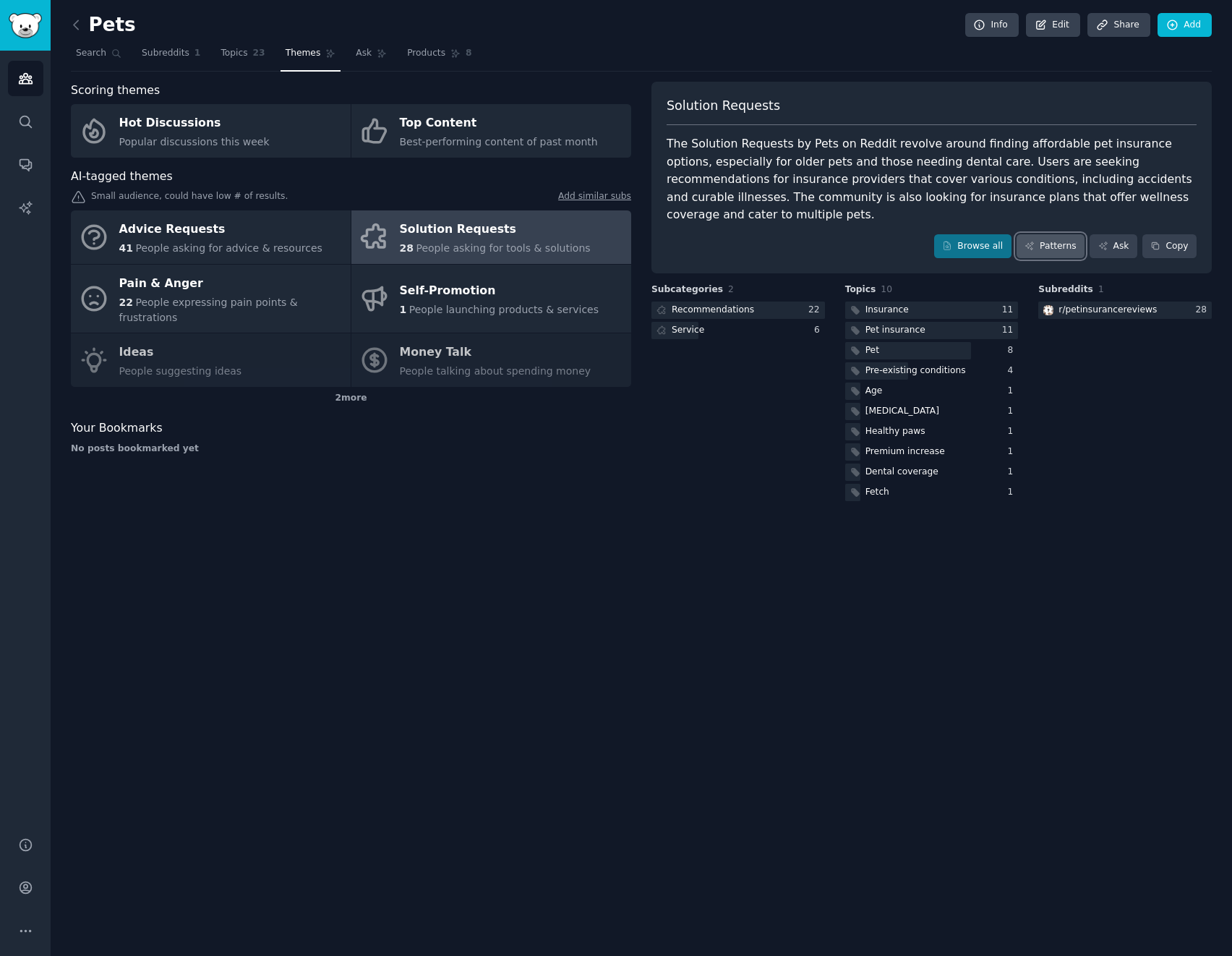
click at [1057, 235] on link "Patterns" at bounding box center [1051, 247] width 68 height 25
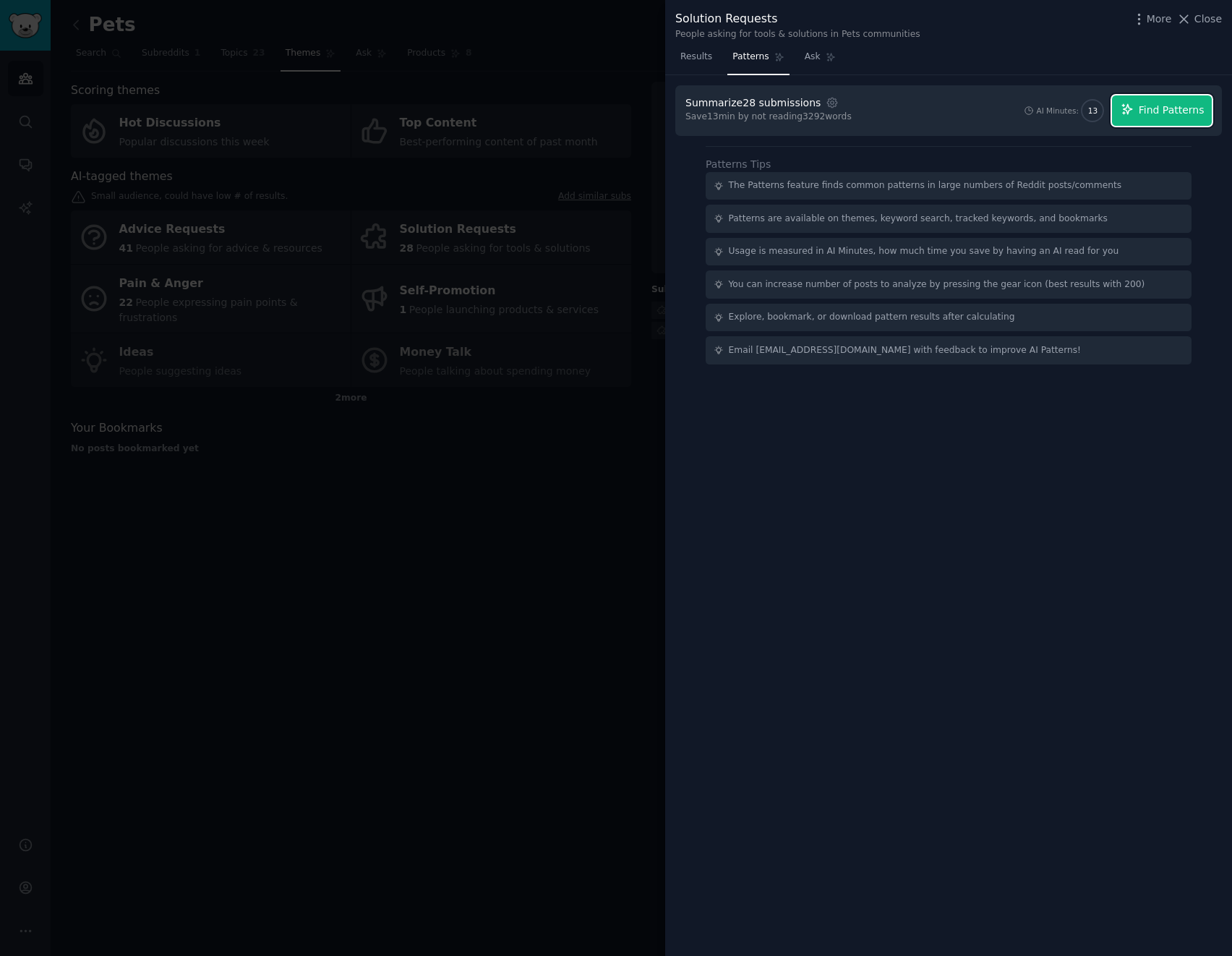
click at [1159, 119] on button "Find Patterns" at bounding box center [1162, 111] width 100 height 31
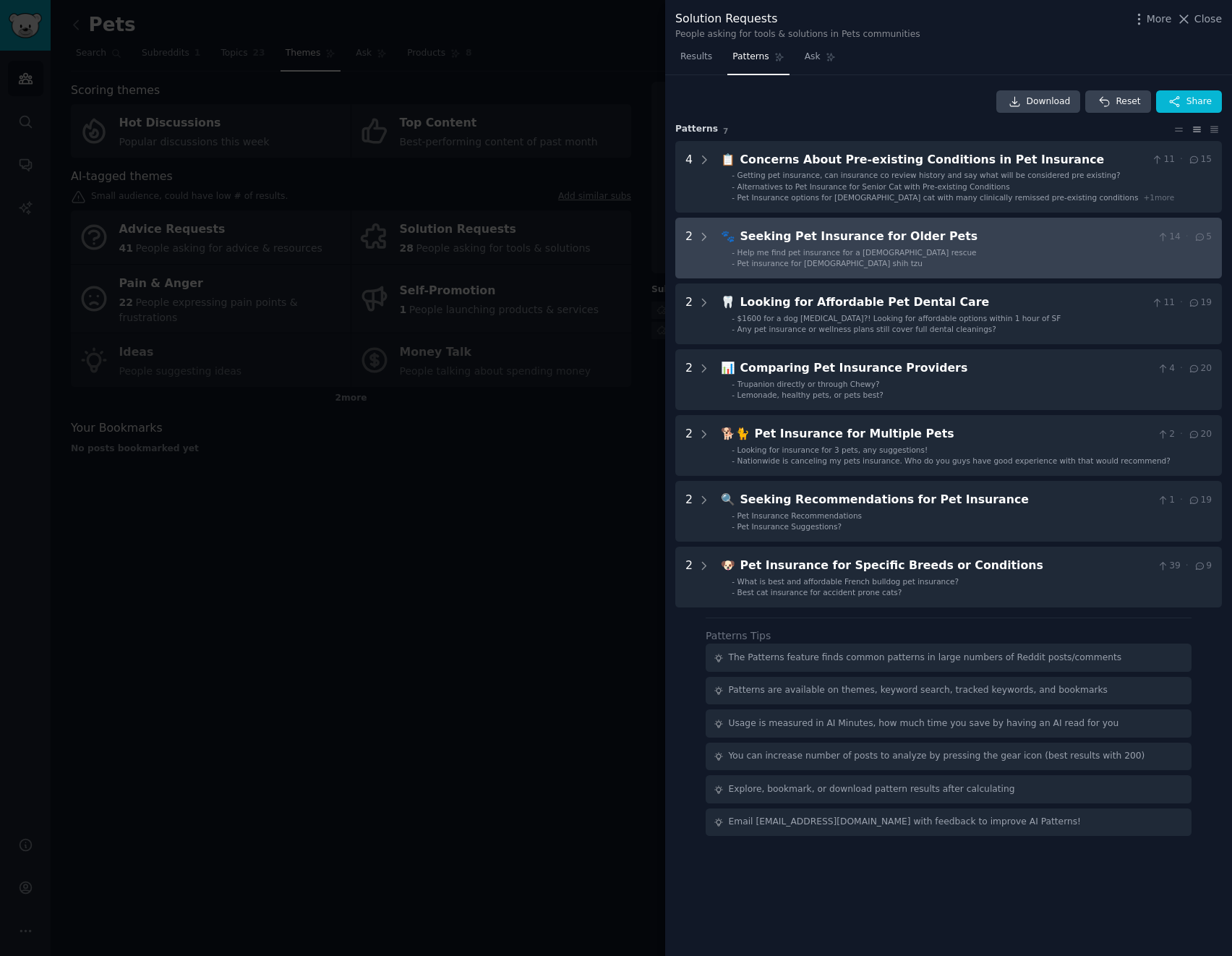
click at [922, 252] on li "- Help me find pet insurance for a 9 year old rescue" at bounding box center [972, 252] width 480 height 10
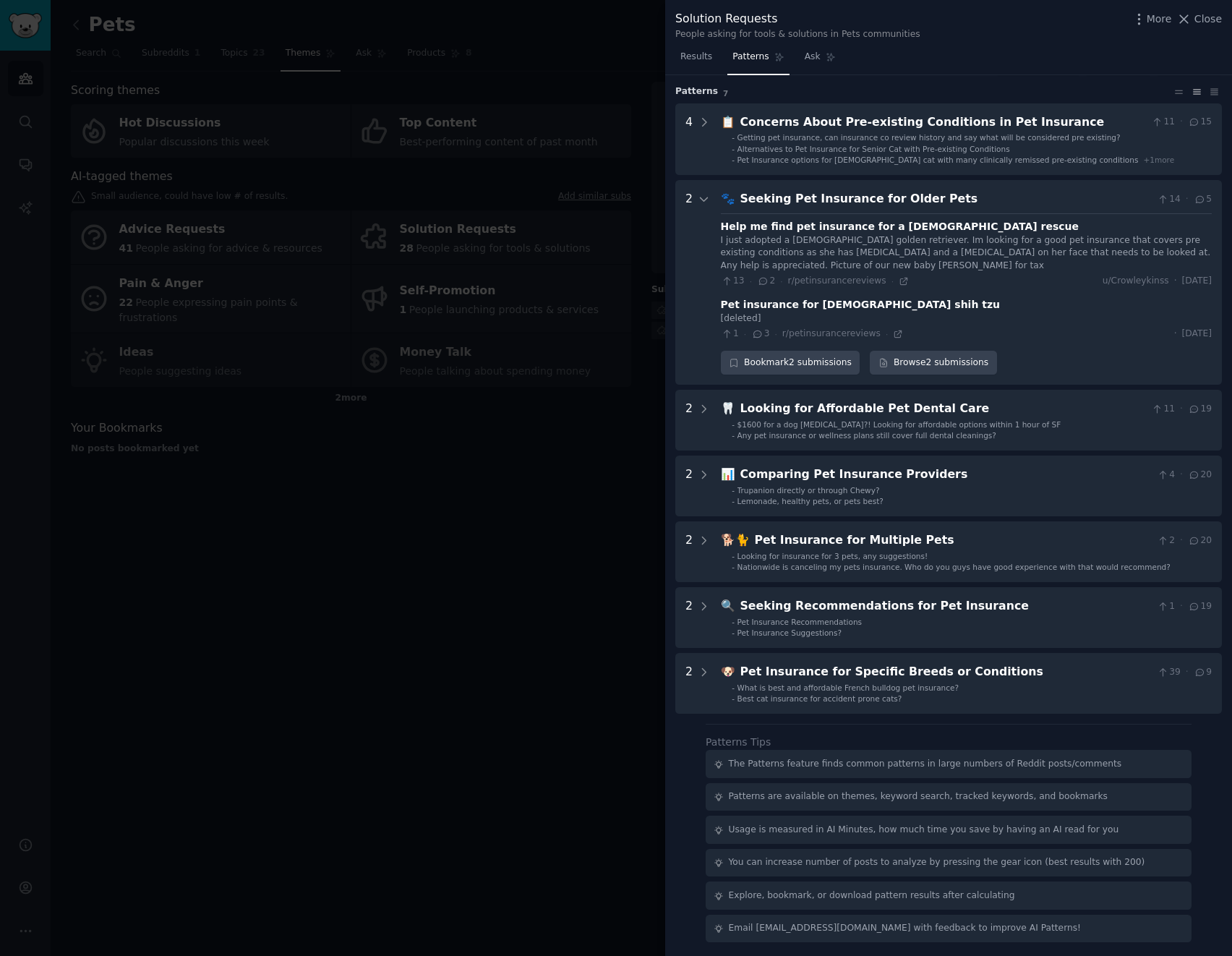
scroll to position [39, 0]
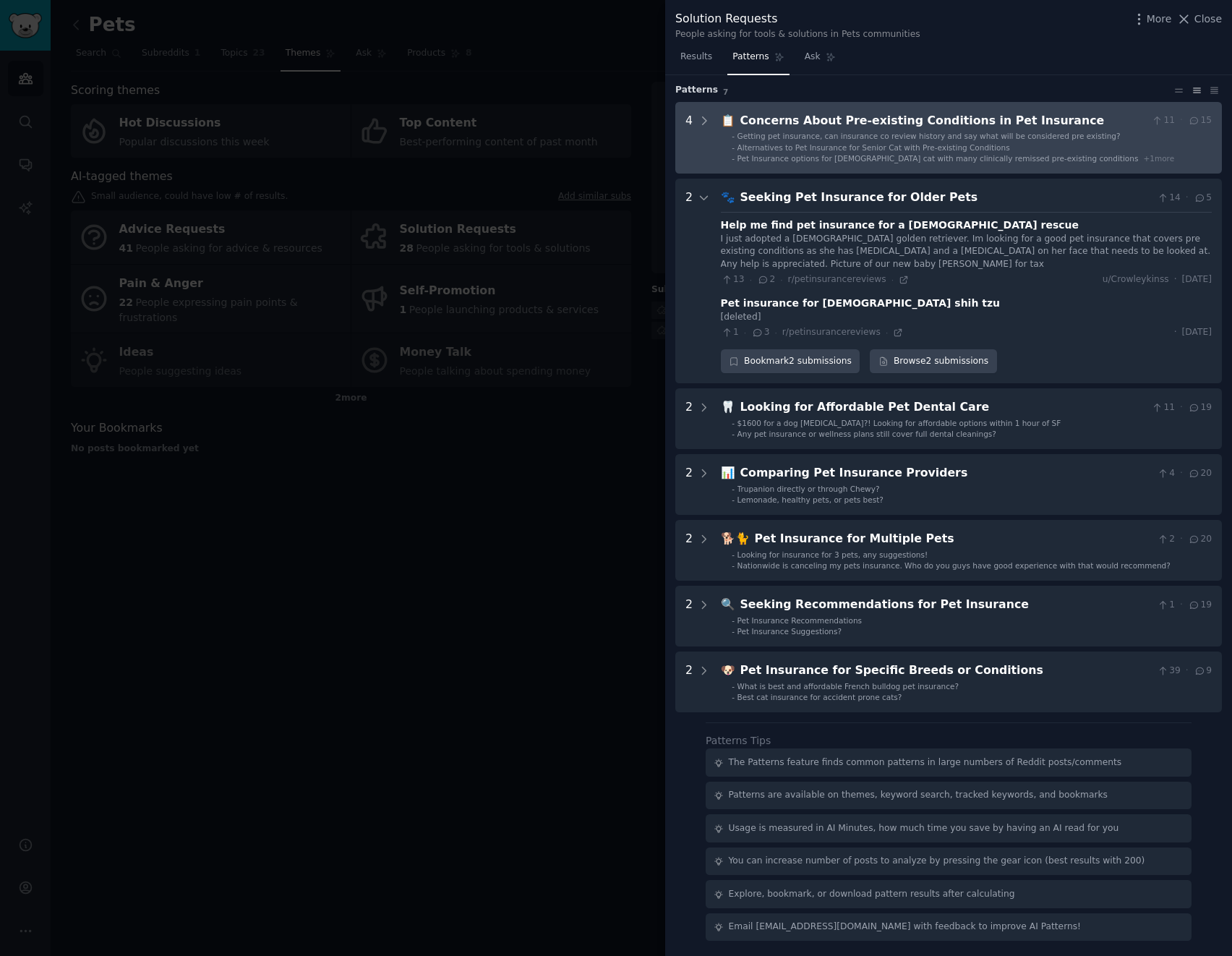
click at [893, 154] on span "Pet Insurance options for 4-year old cat with many clinically remissed pre-exis…" at bounding box center [938, 158] width 401 height 8
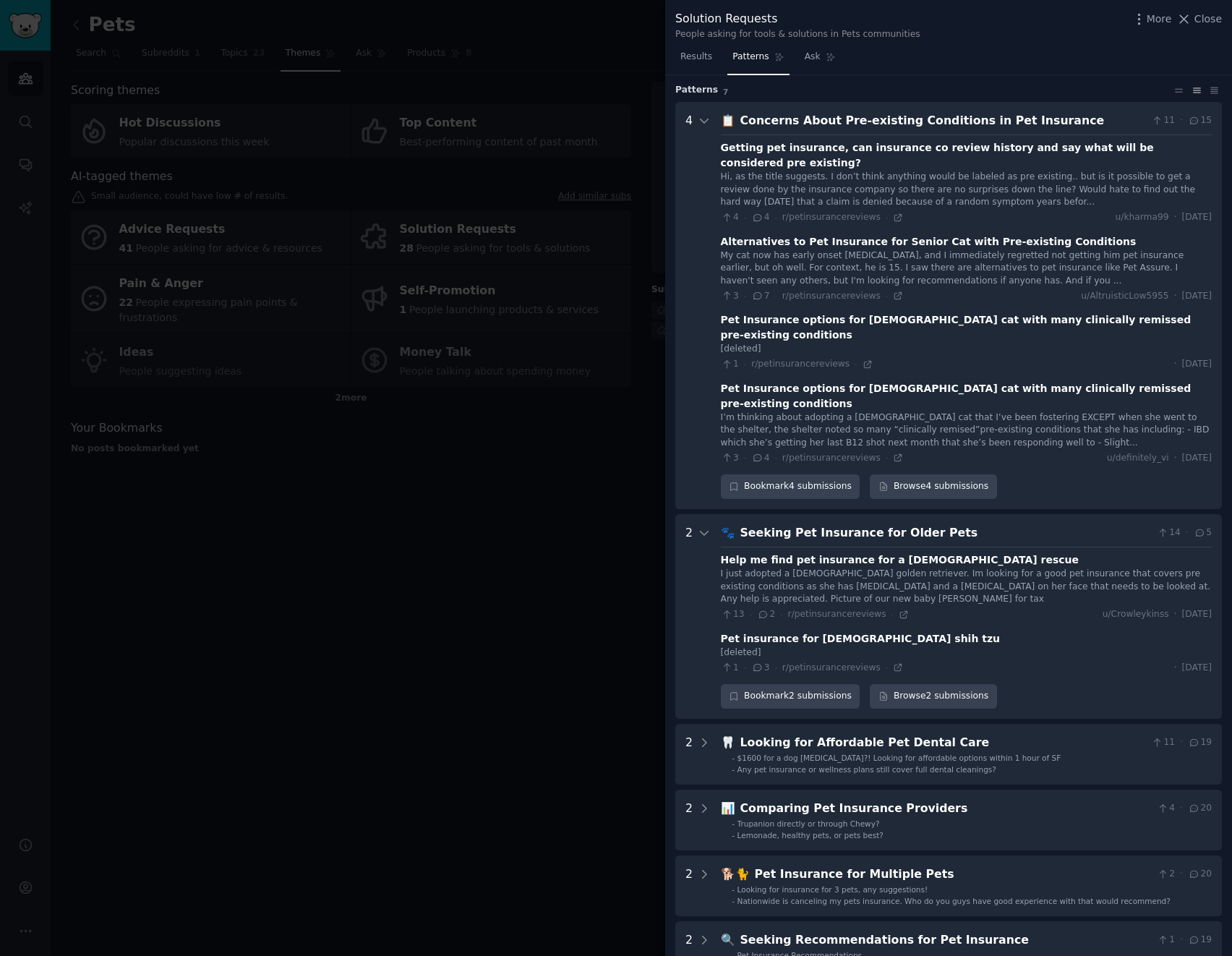
scroll to position [66, 0]
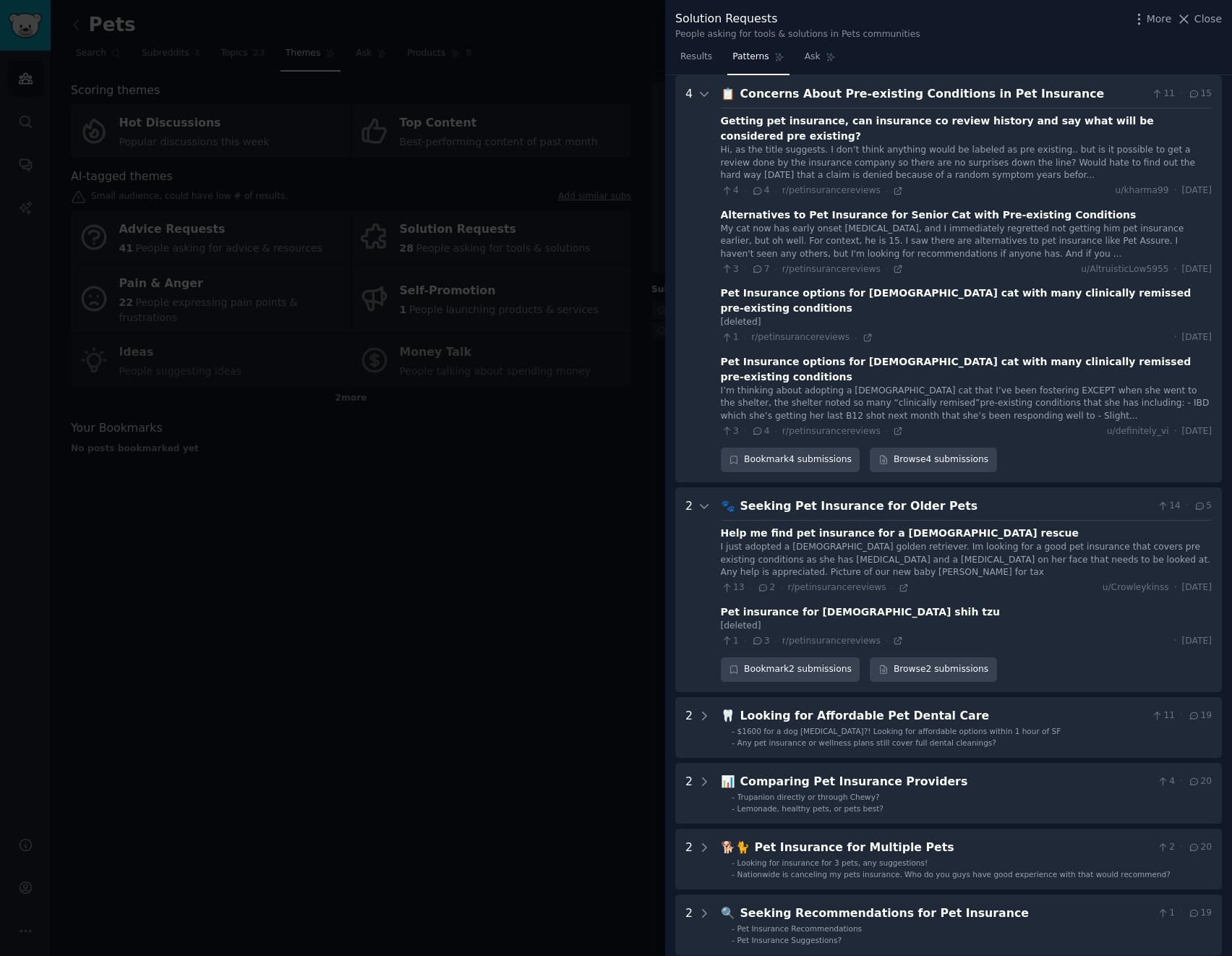
click at [457, 473] on div at bounding box center [616, 478] width 1232 height 956
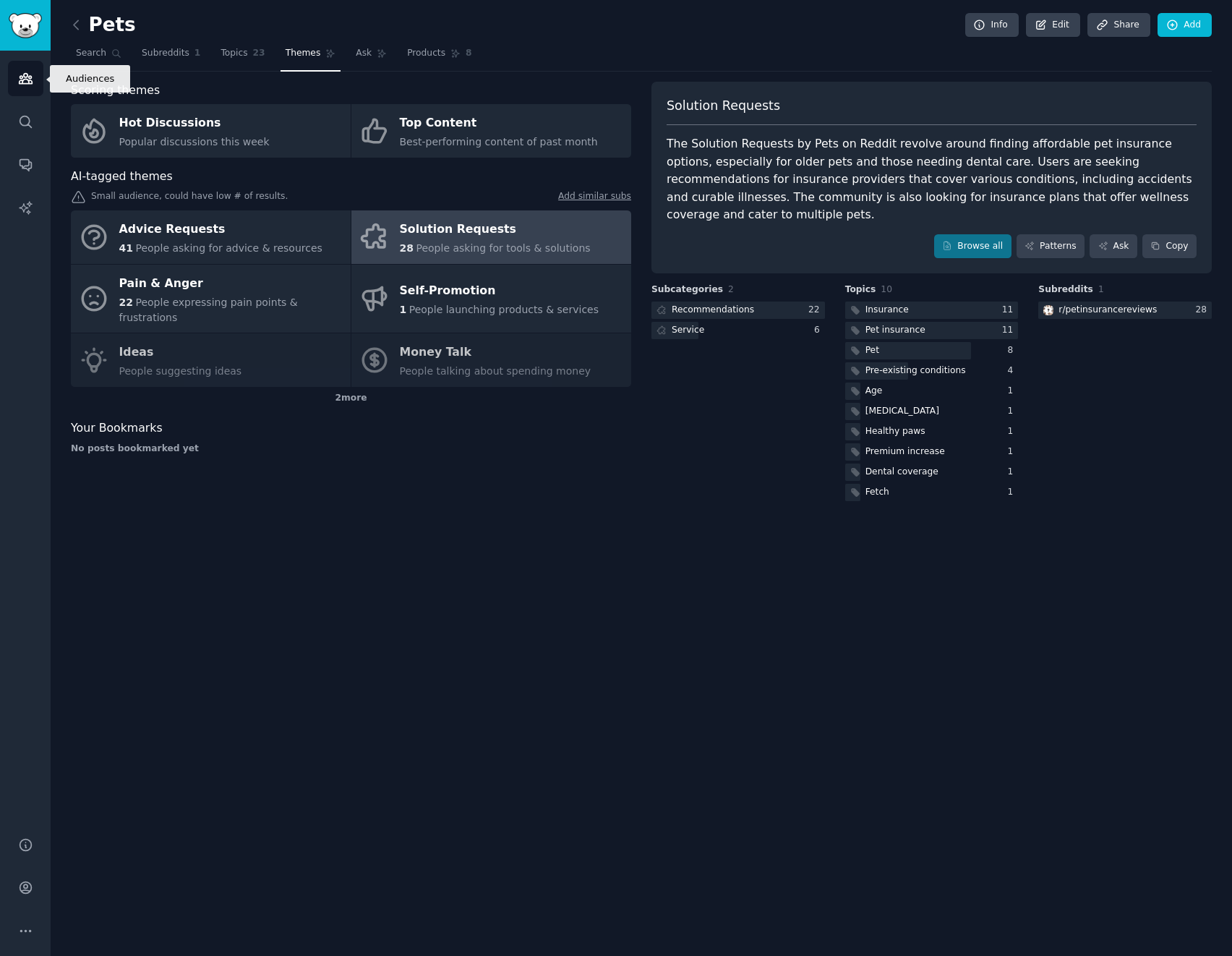
click at [26, 82] on icon "Sidebar" at bounding box center [26, 78] width 15 height 15
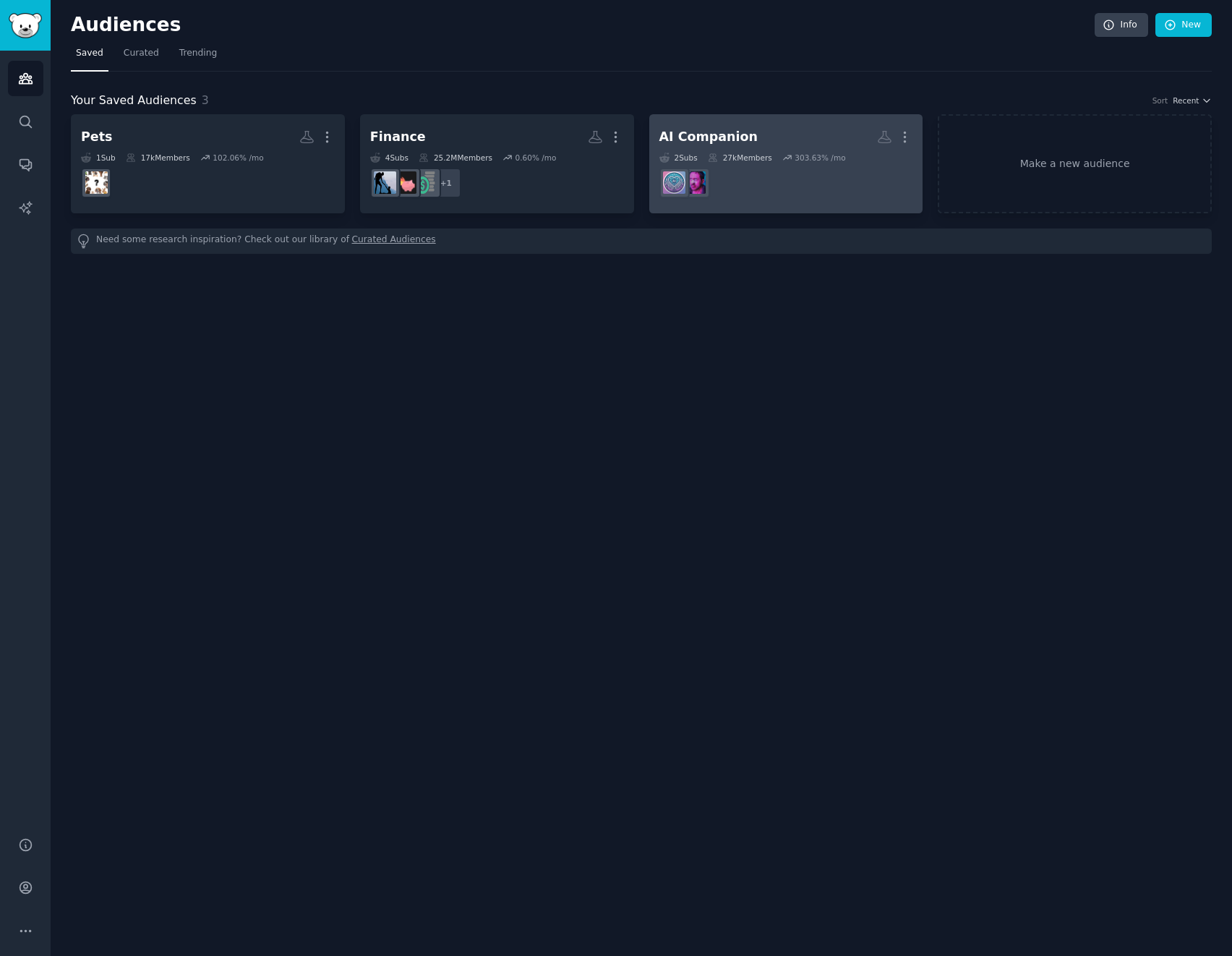
click at [766, 163] on dd at bounding box center [786, 183] width 254 height 41
